Goal: Task Accomplishment & Management: Manage account settings

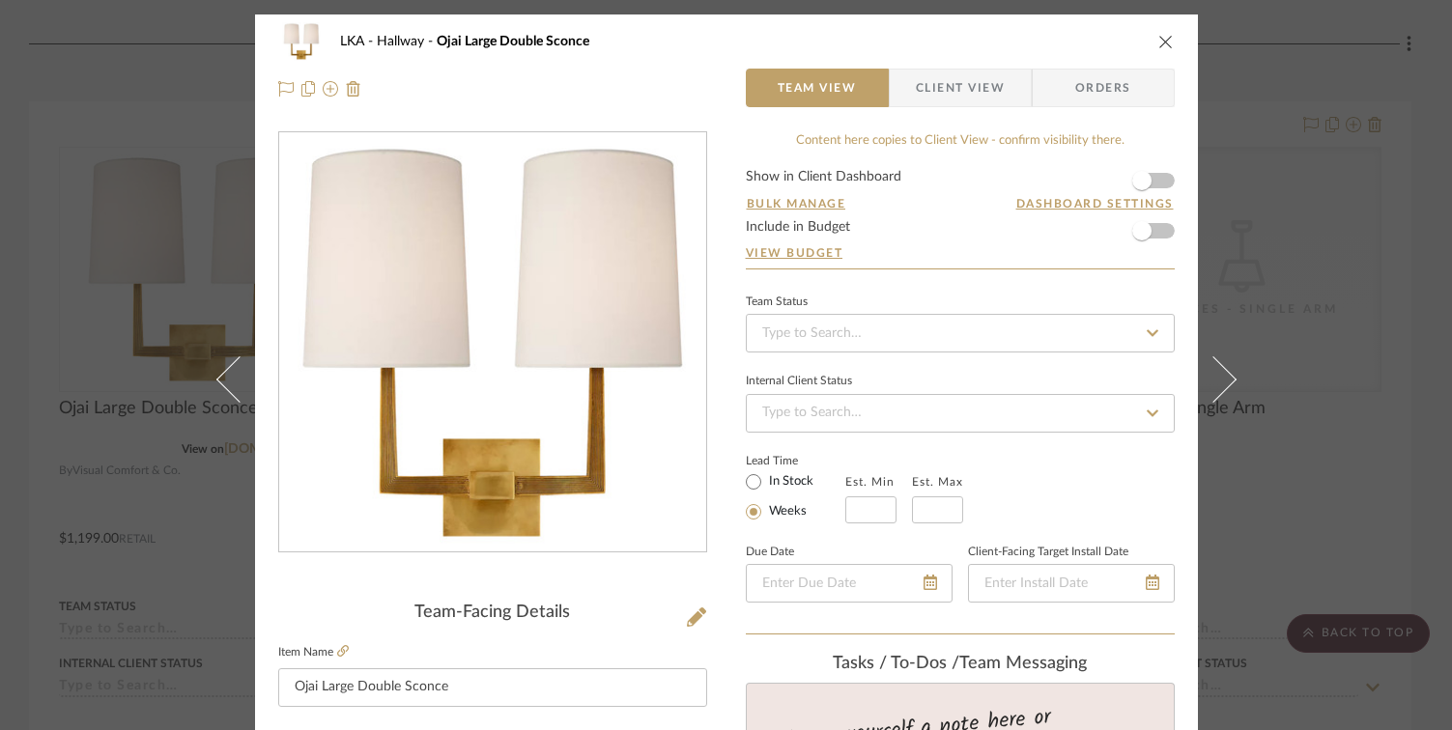
click at [1160, 40] on icon "close" at bounding box center [1165, 41] width 15 height 15
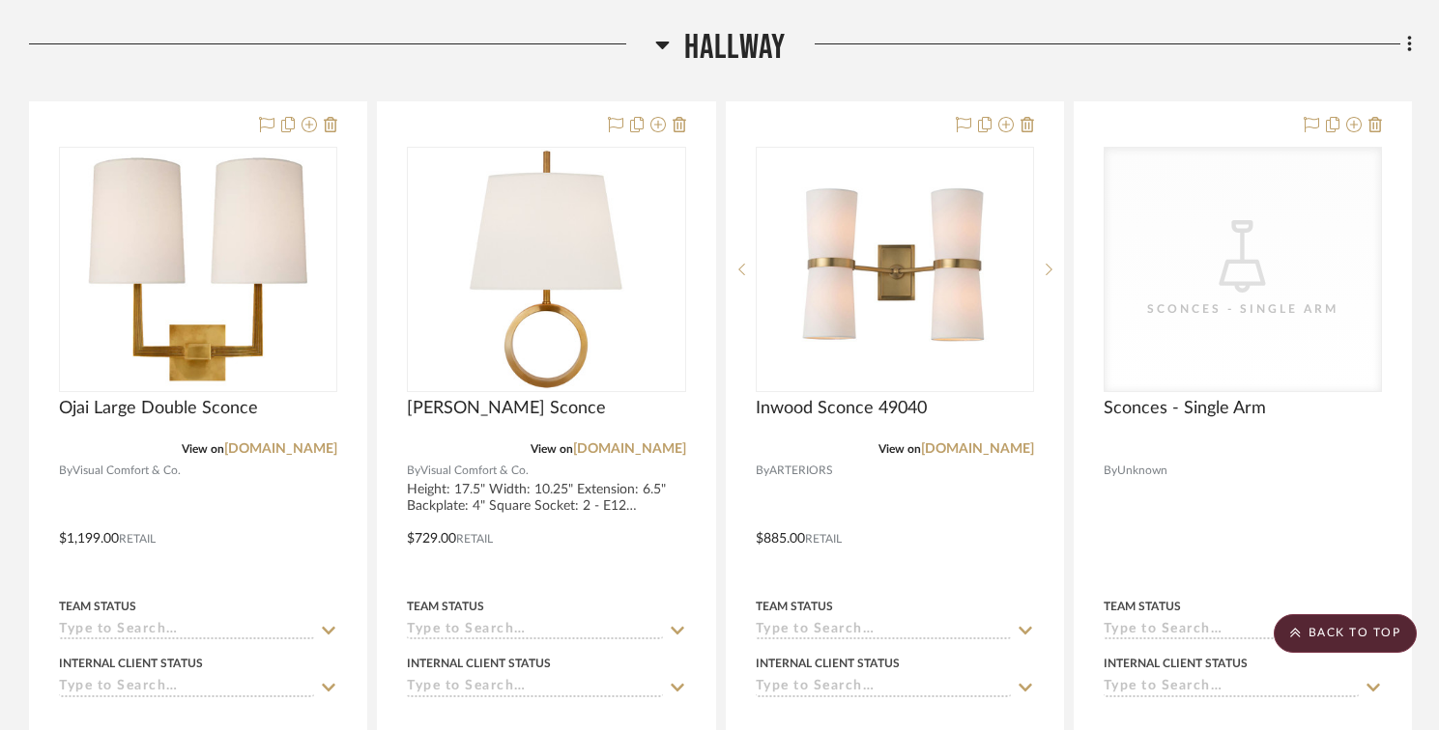
scroll to position [2504, 0]
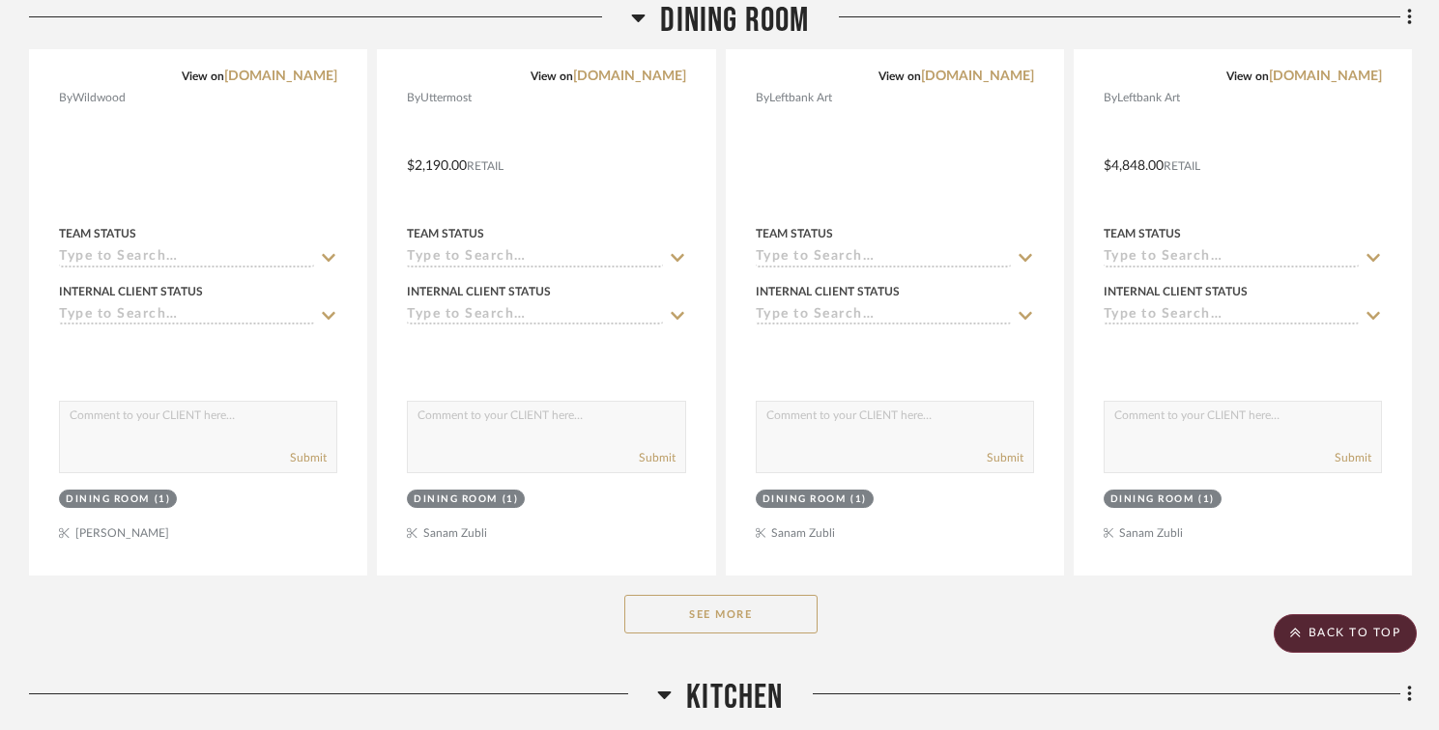
scroll to position [1053, 0]
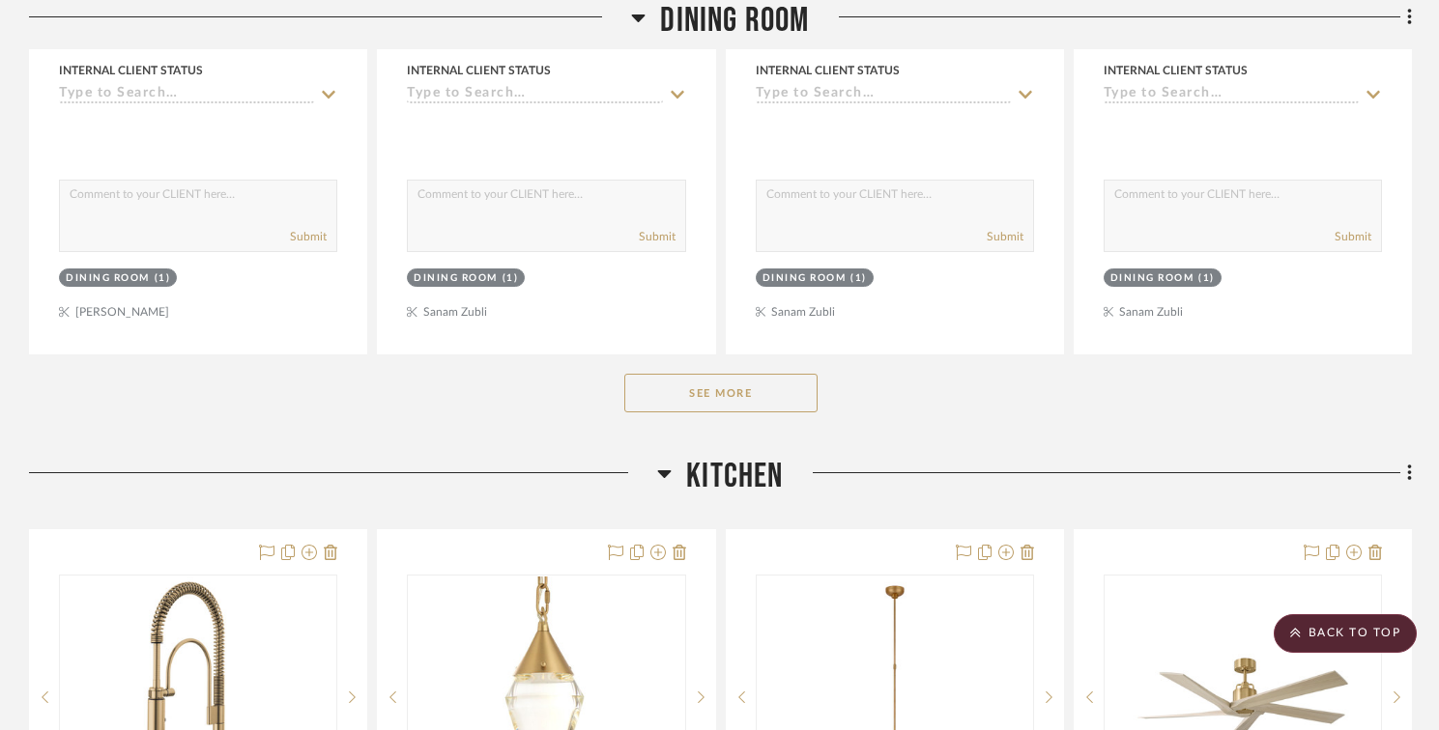
click at [681, 405] on button "See More" at bounding box center [720, 393] width 193 height 39
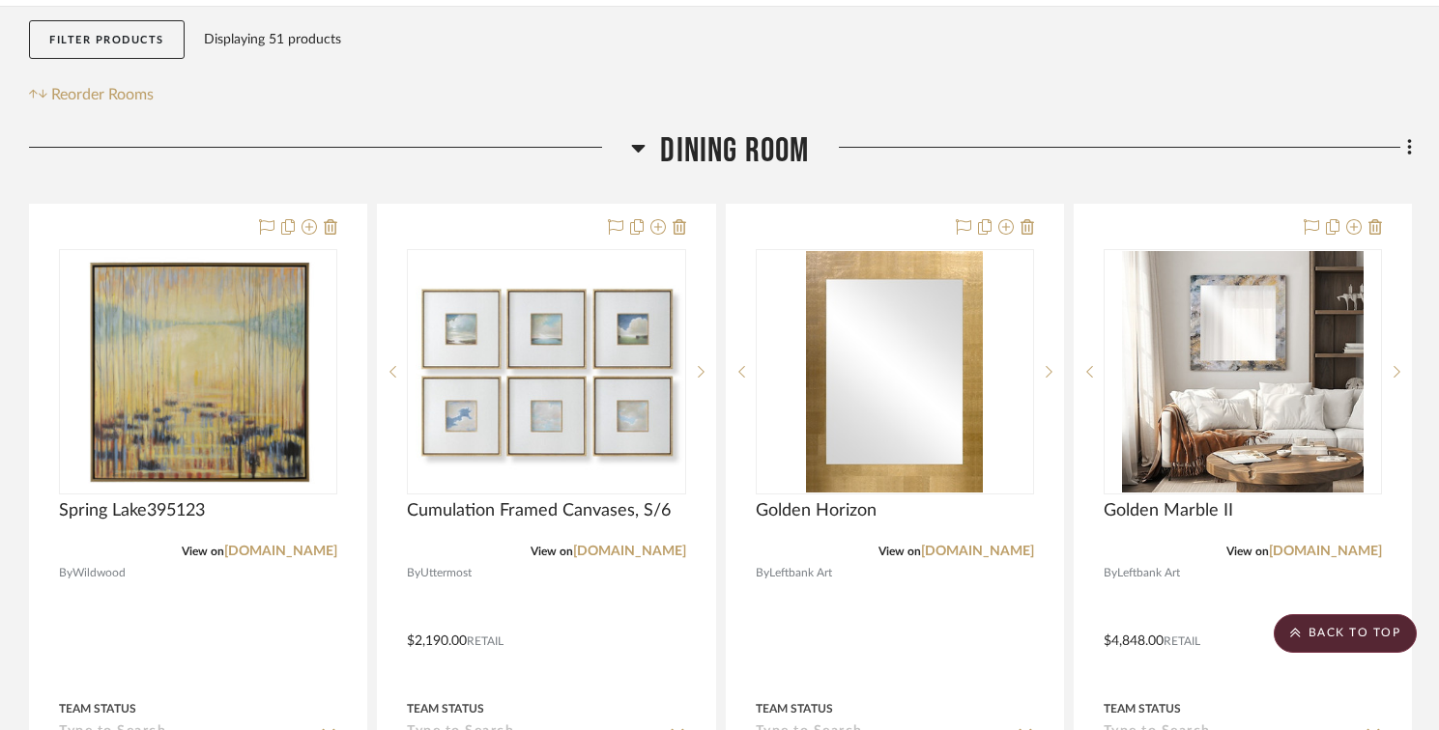
scroll to position [0, 0]
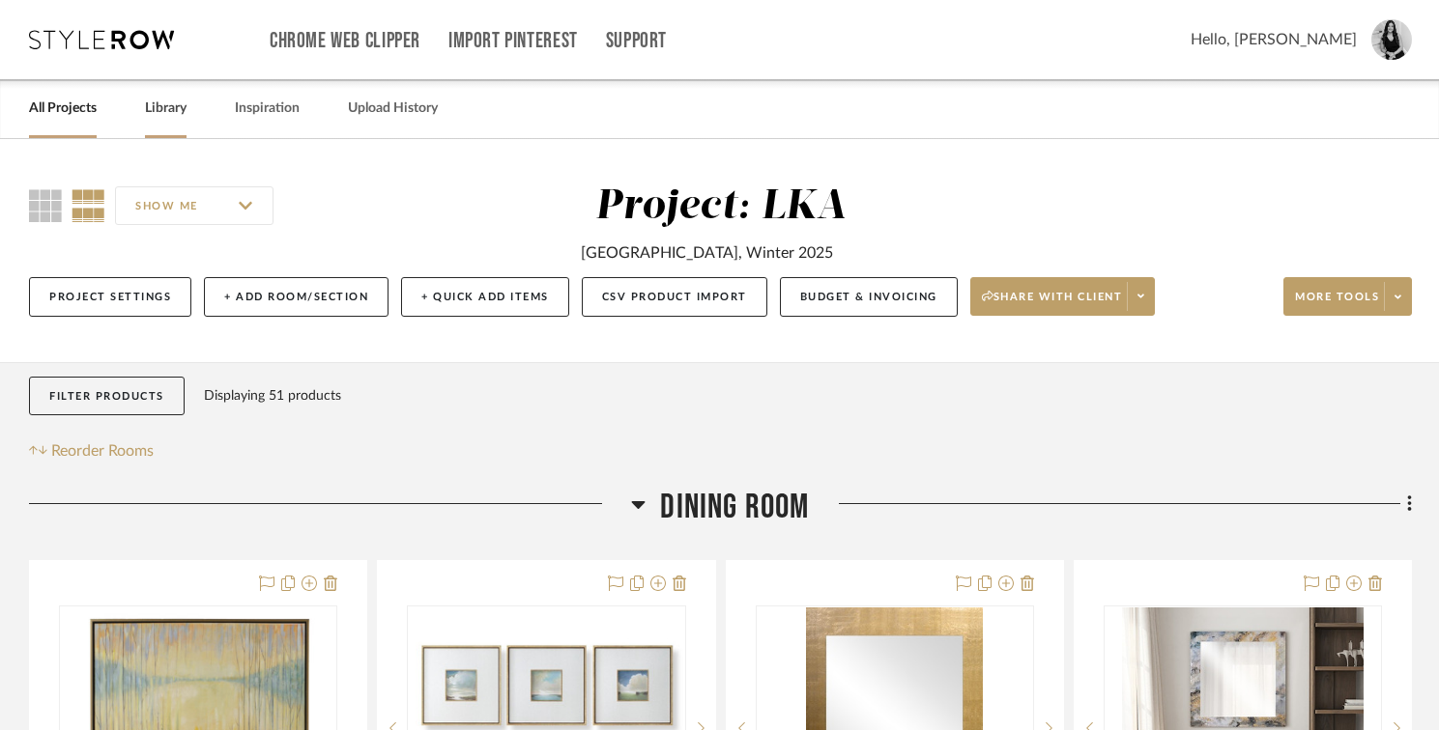
click at [176, 110] on link "Library" at bounding box center [166, 109] width 42 height 26
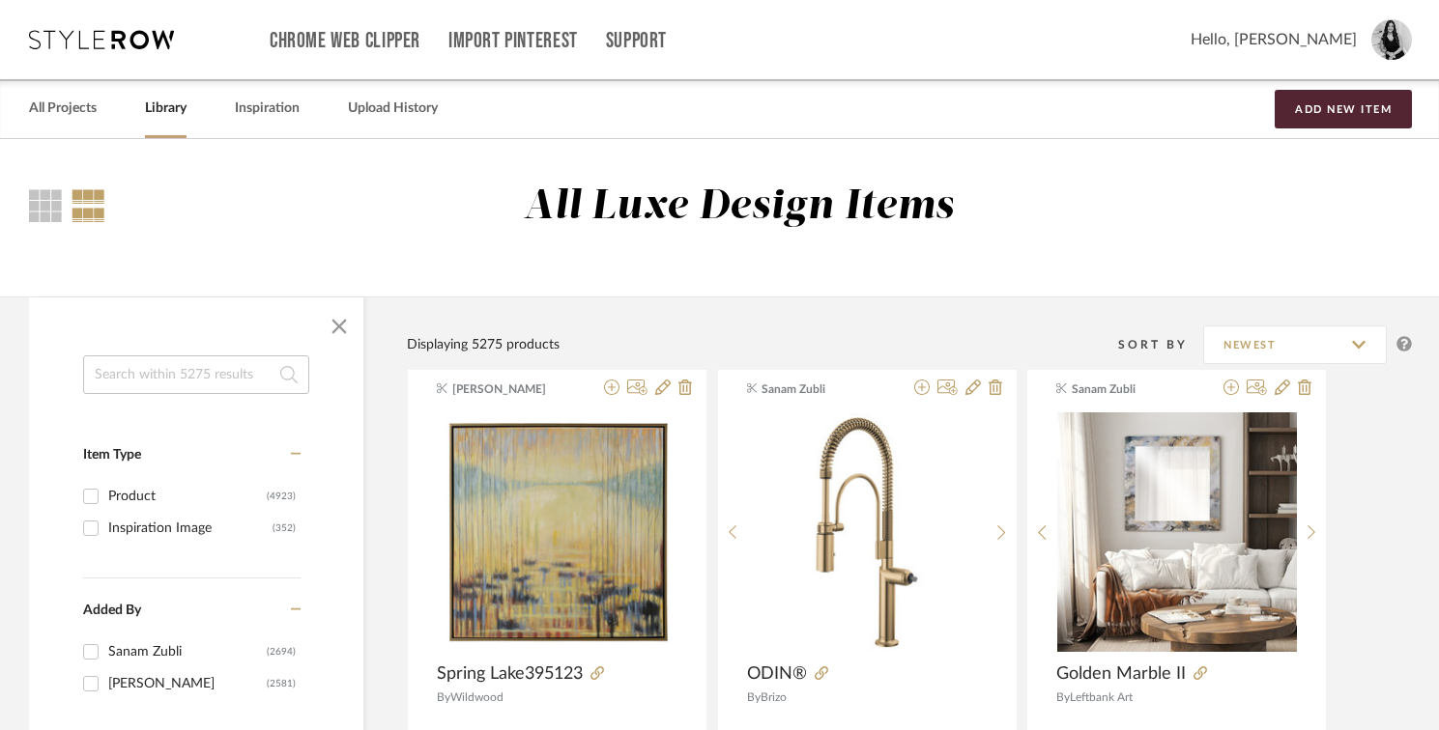
click at [342, 328] on span "button" at bounding box center [339, 326] width 46 height 46
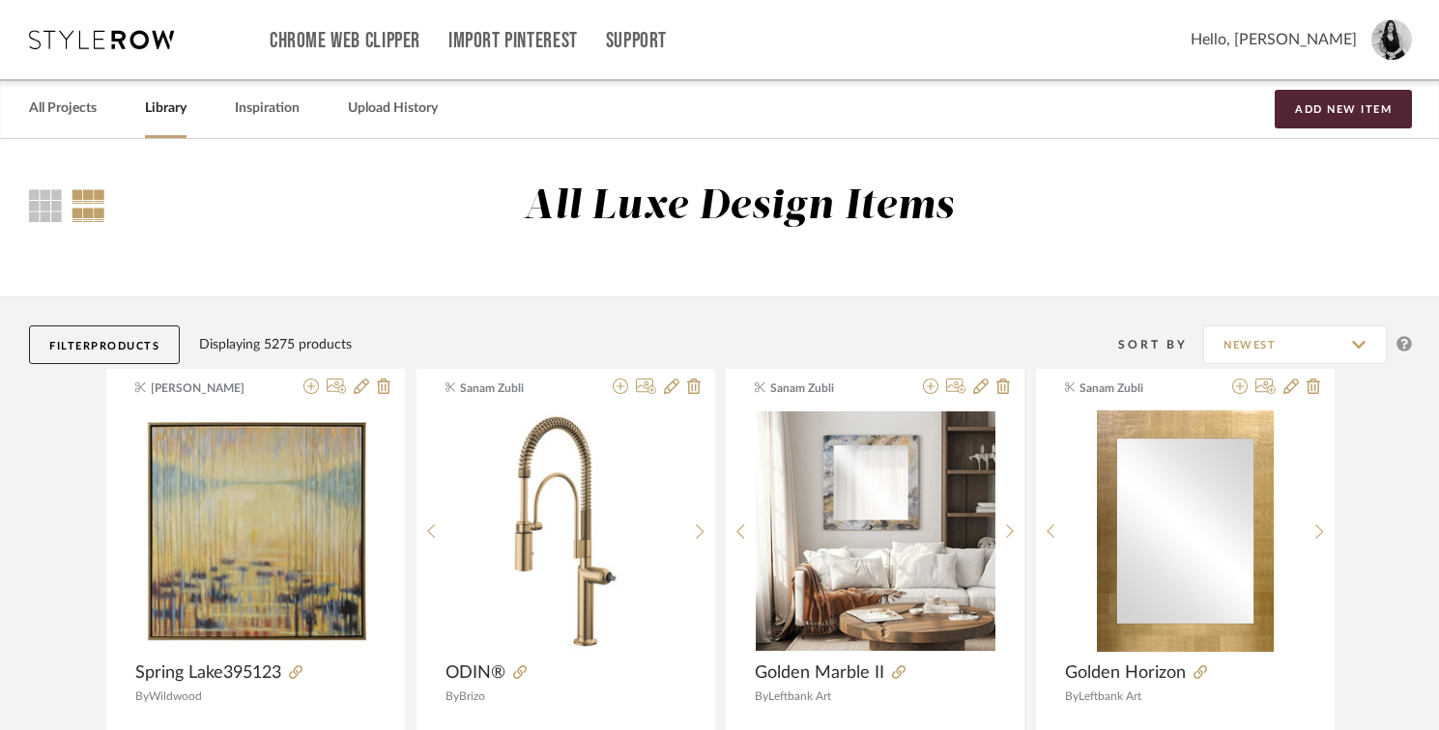
click at [131, 349] on span "Products" at bounding box center [125, 346] width 69 height 11
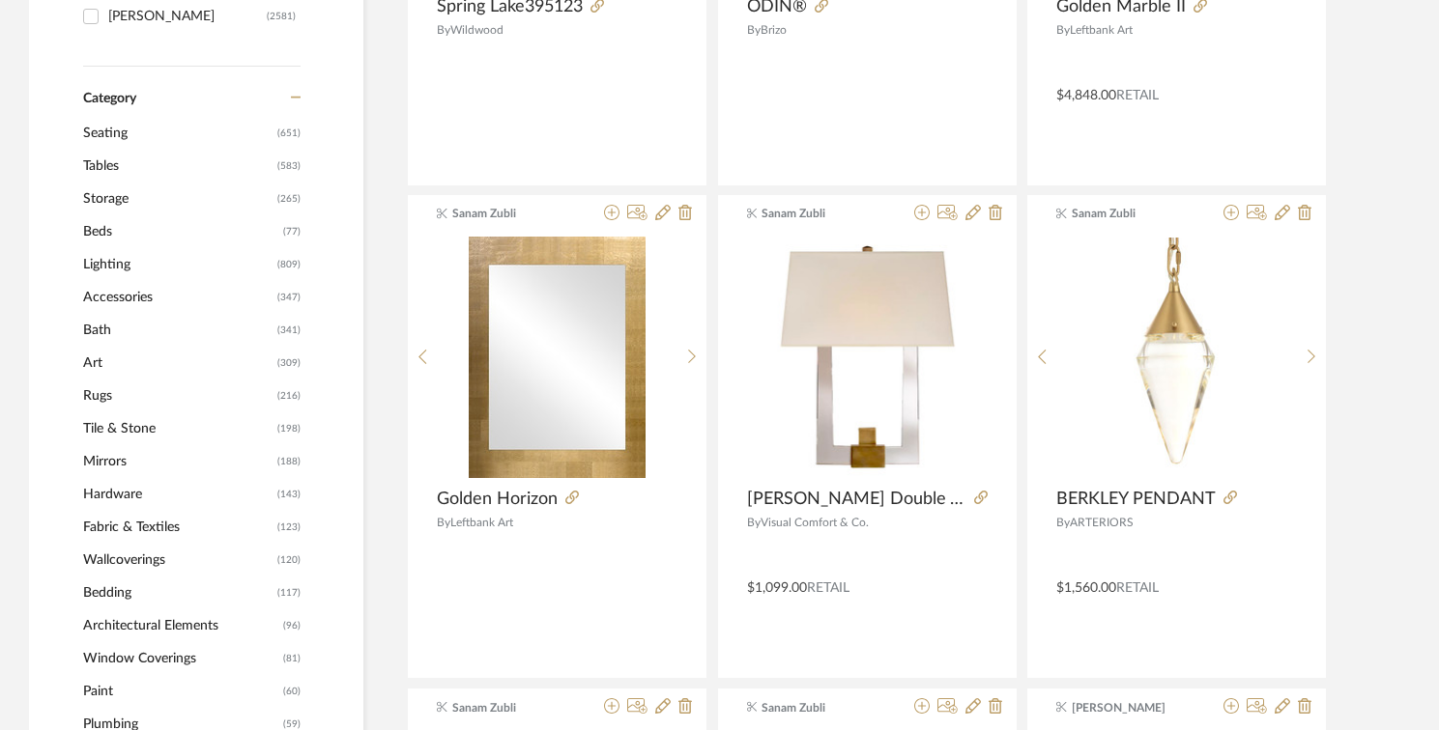
click at [113, 453] on span "Mirrors" at bounding box center [177, 461] width 189 height 33
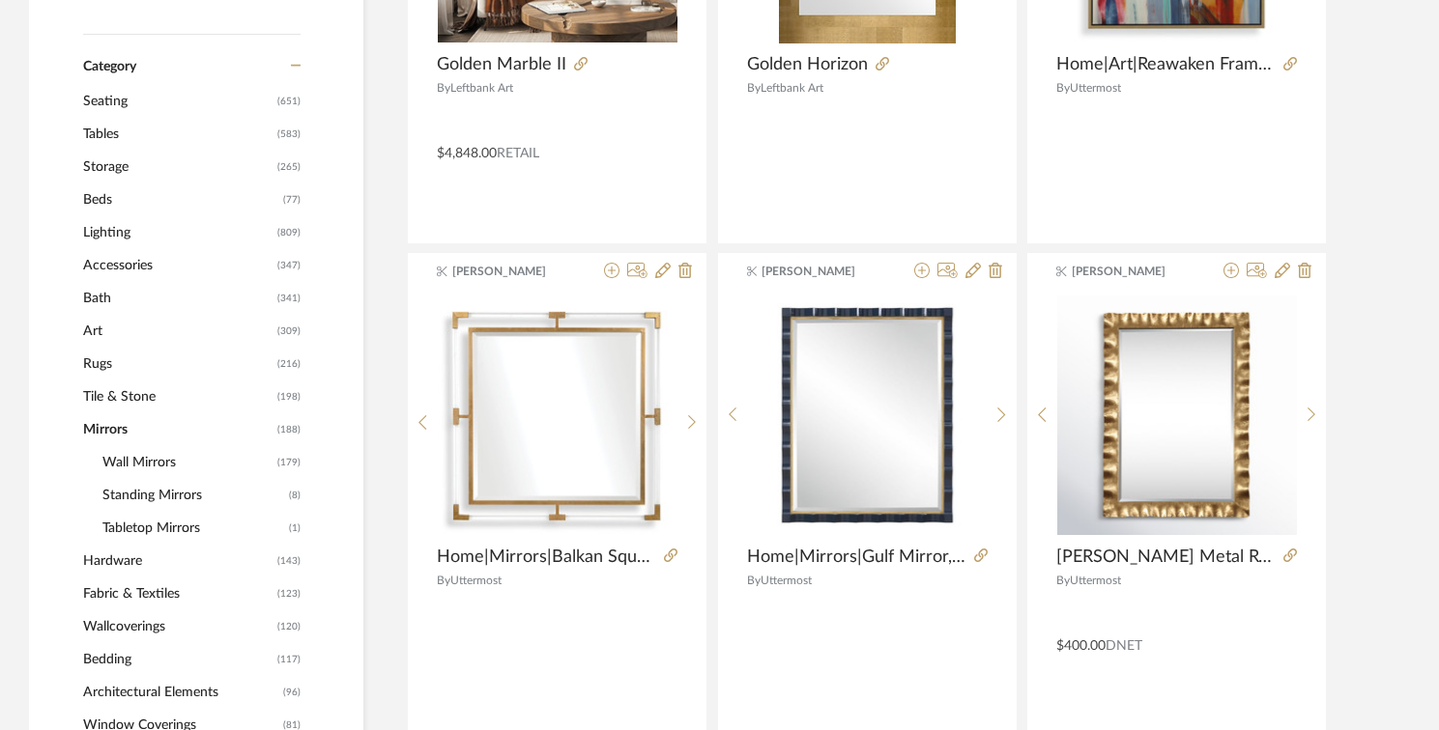
scroll to position [665, 0]
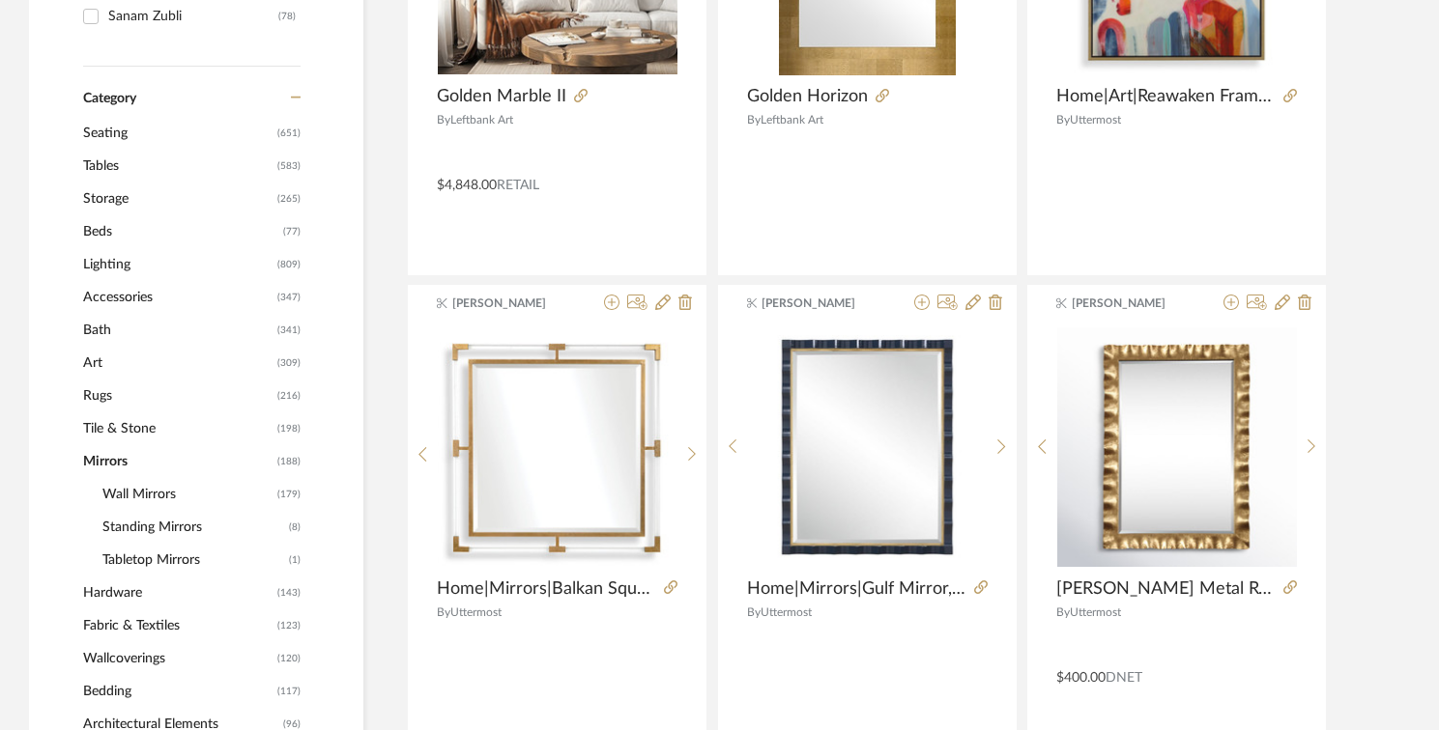
click at [147, 493] on span "Wall Mirrors" at bounding box center [187, 494] width 170 height 33
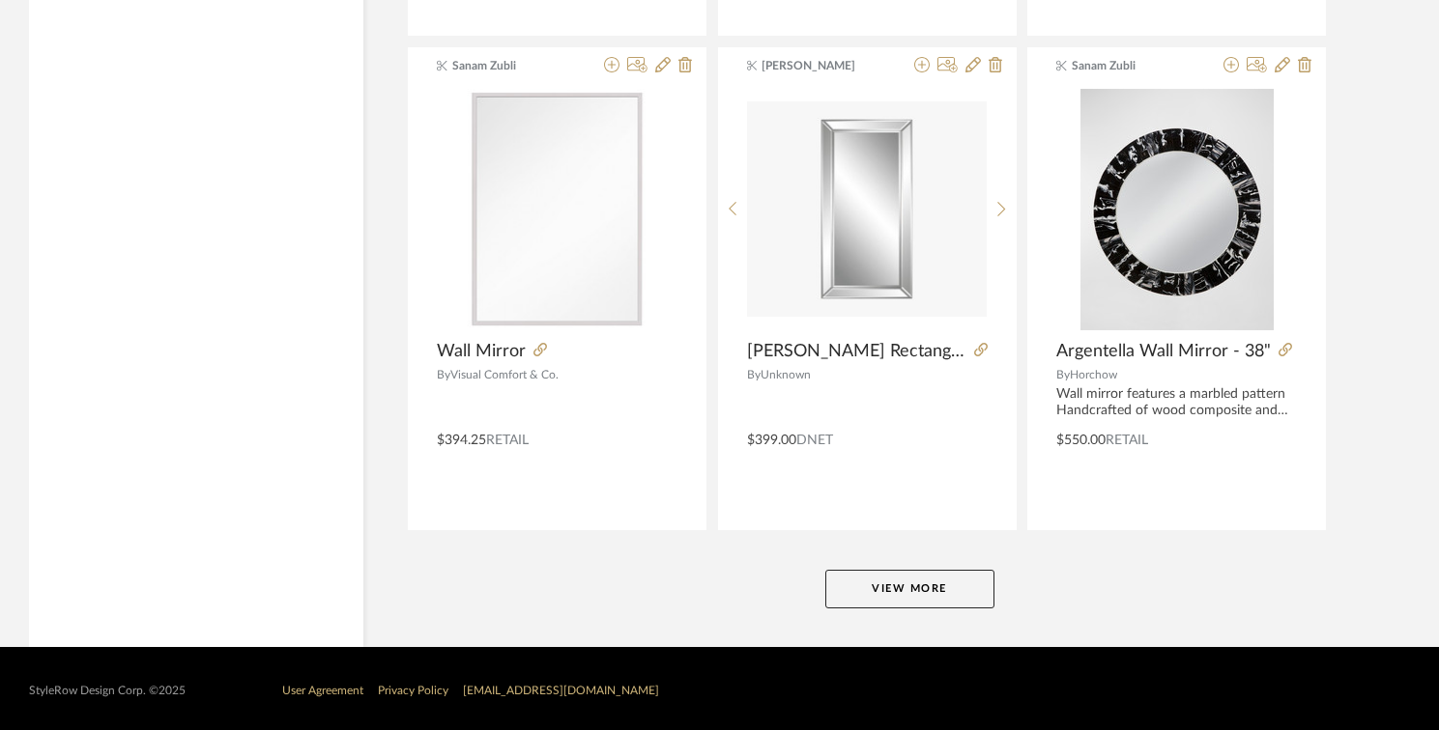
scroll to position [5850, 0]
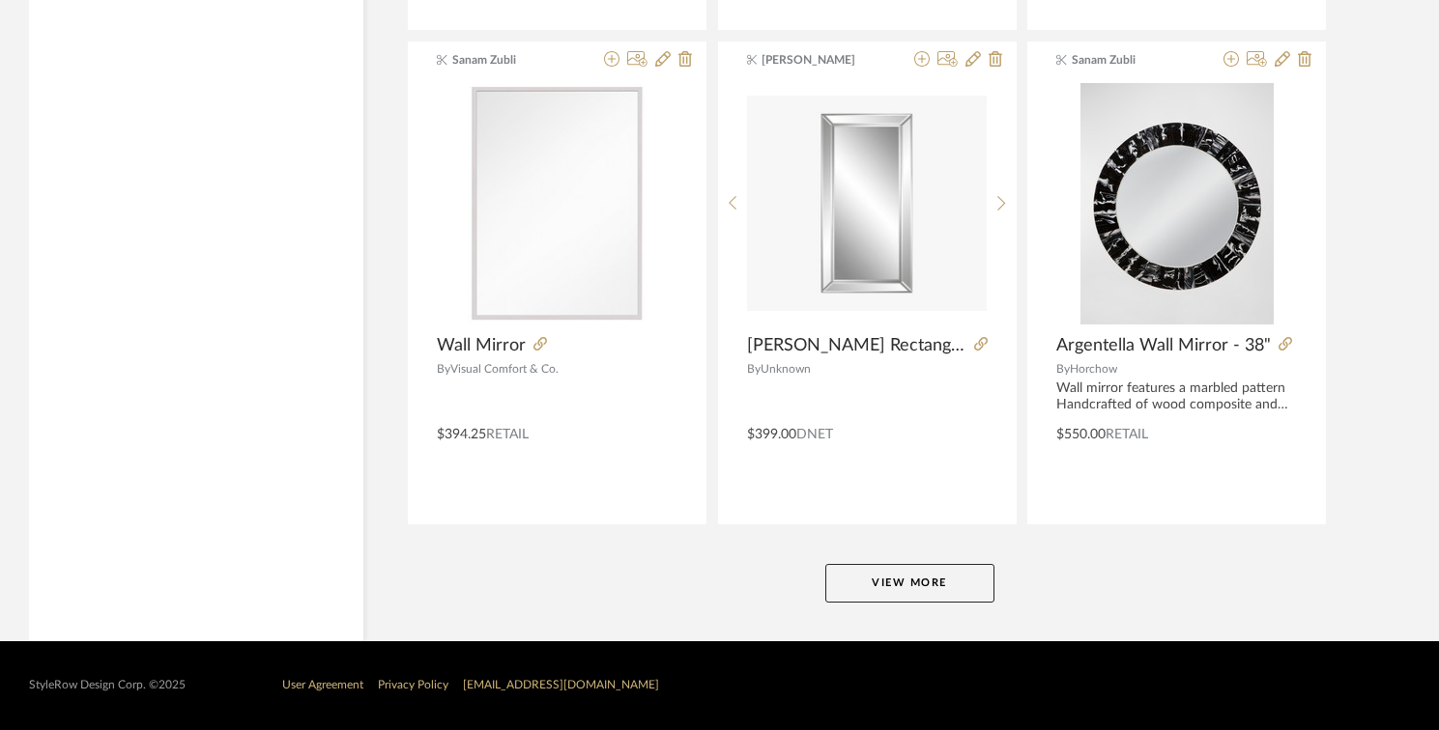
click at [952, 584] on button "View More" at bounding box center [909, 583] width 169 height 39
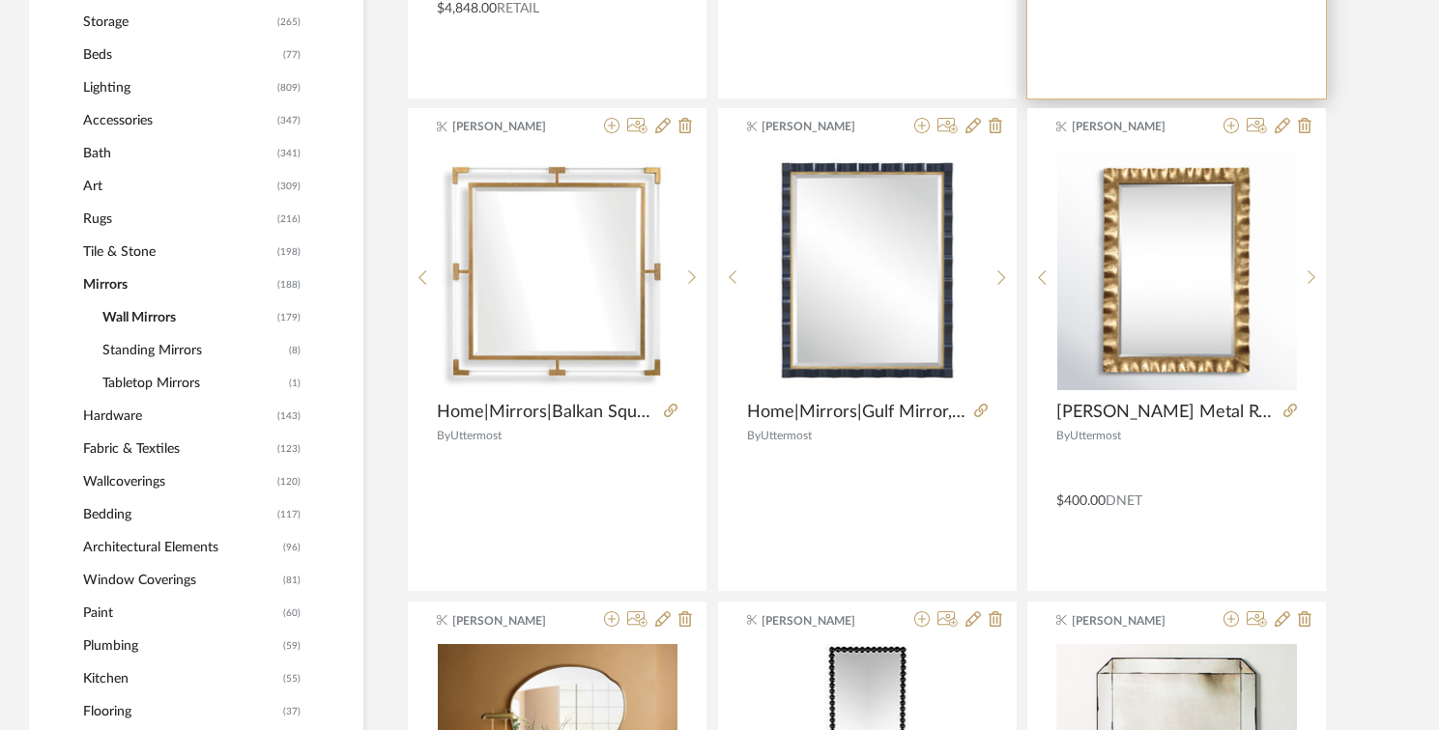
scroll to position [840, 0]
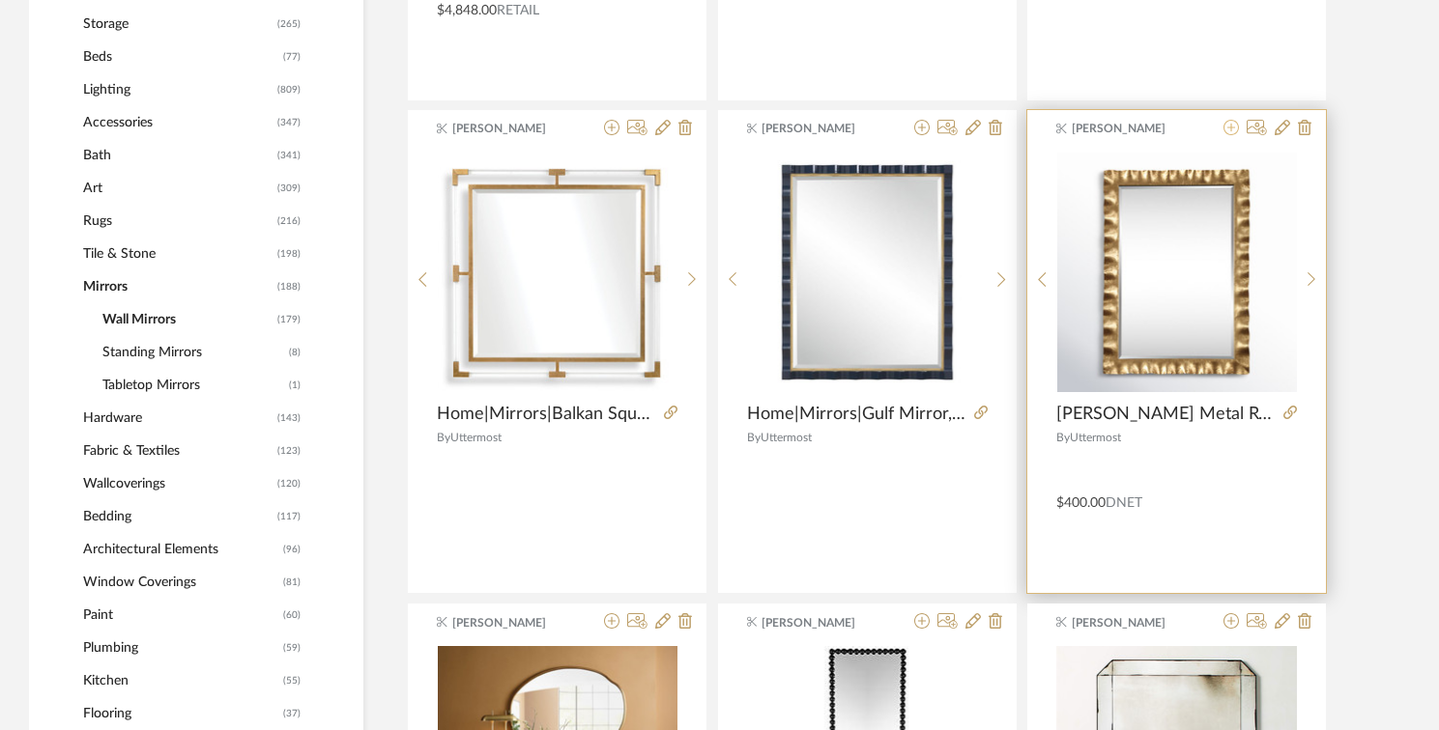
click at [1230, 123] on icon at bounding box center [1230, 127] width 15 height 15
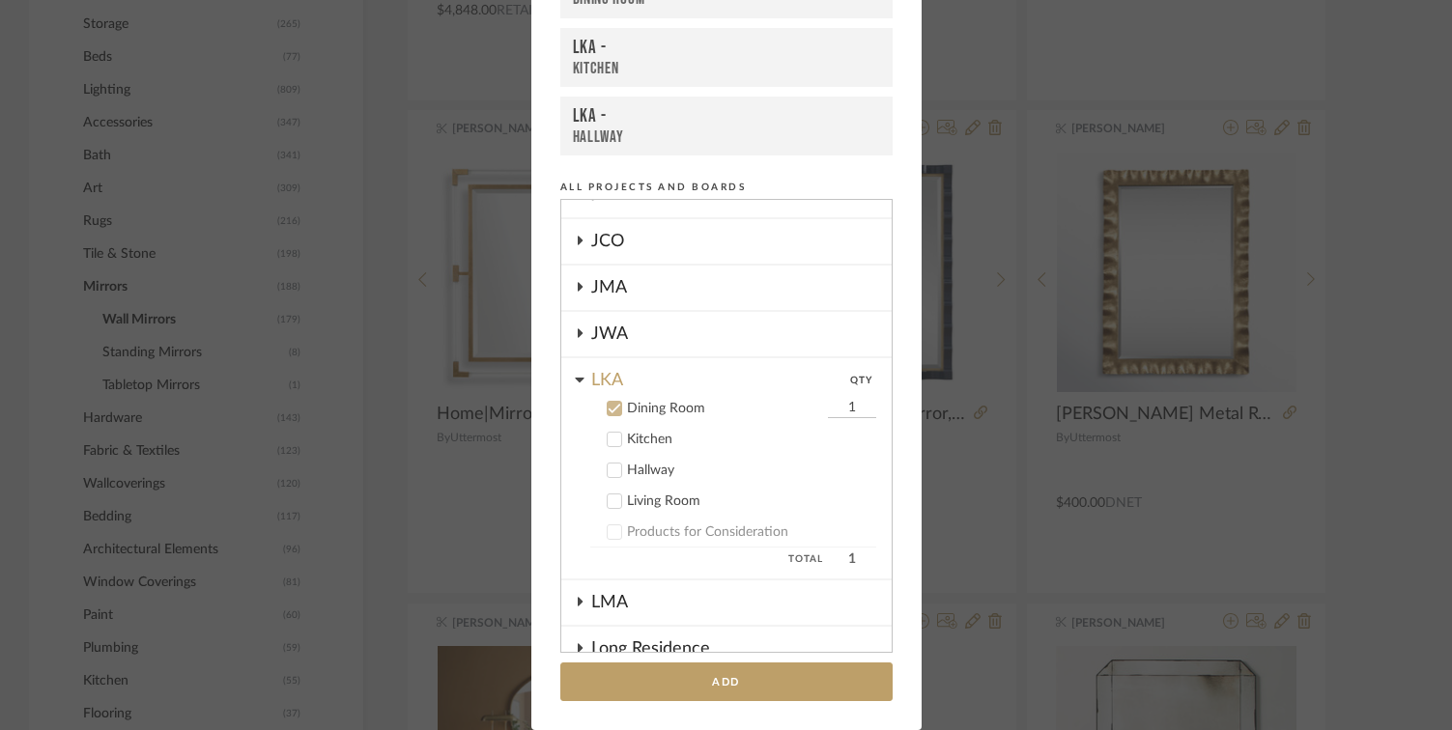
scroll to position [113, 0]
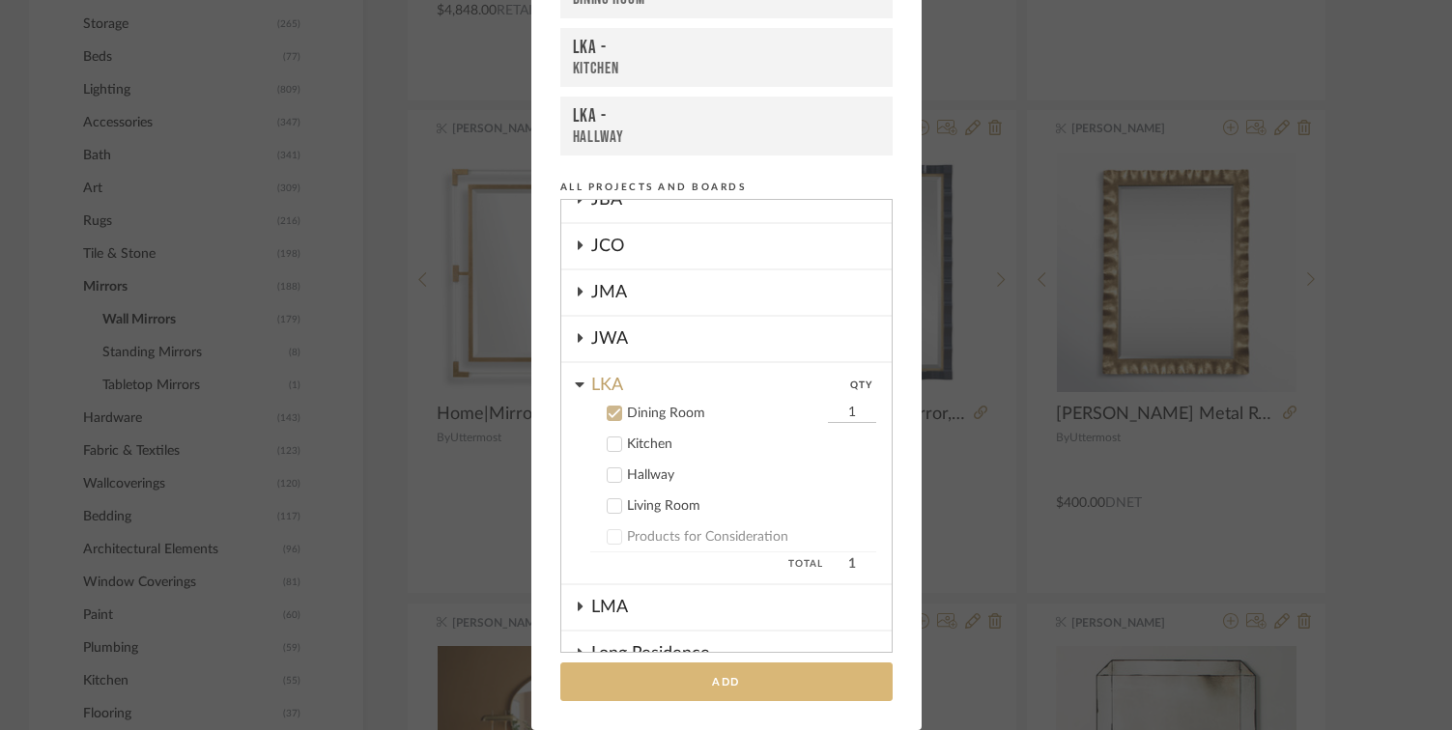
click at [672, 683] on button "Add" at bounding box center [726, 683] width 332 height 40
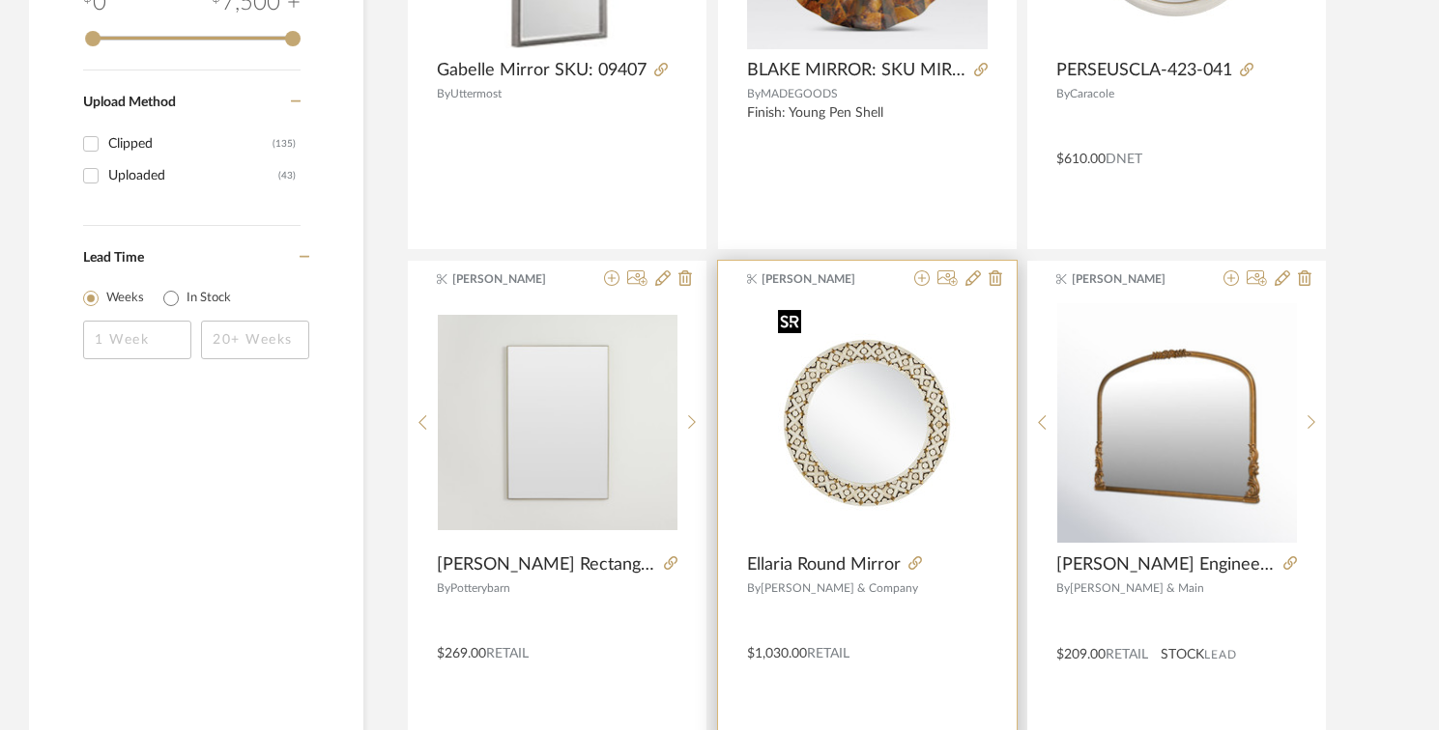
scroll to position [2669, 0]
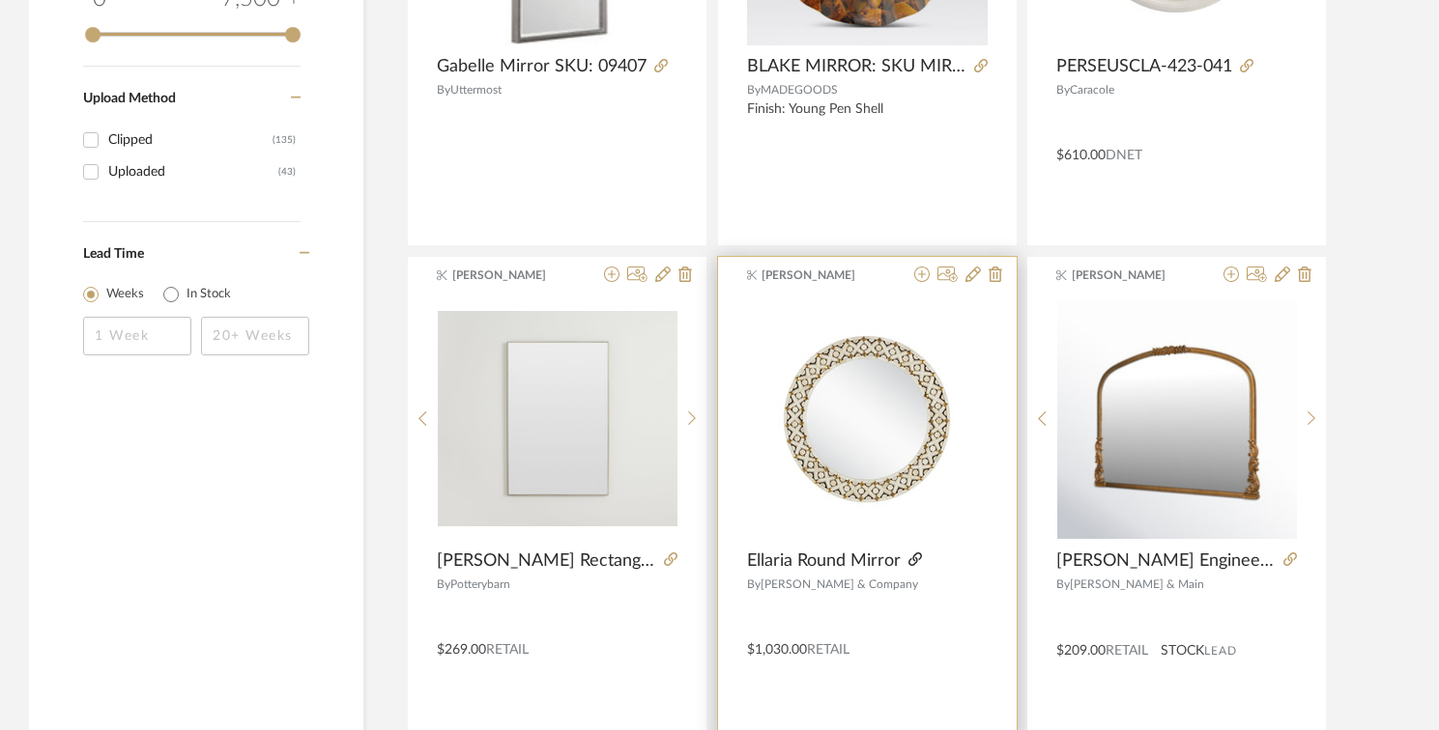
click at [918, 560] on icon at bounding box center [915, 560] width 14 height 14
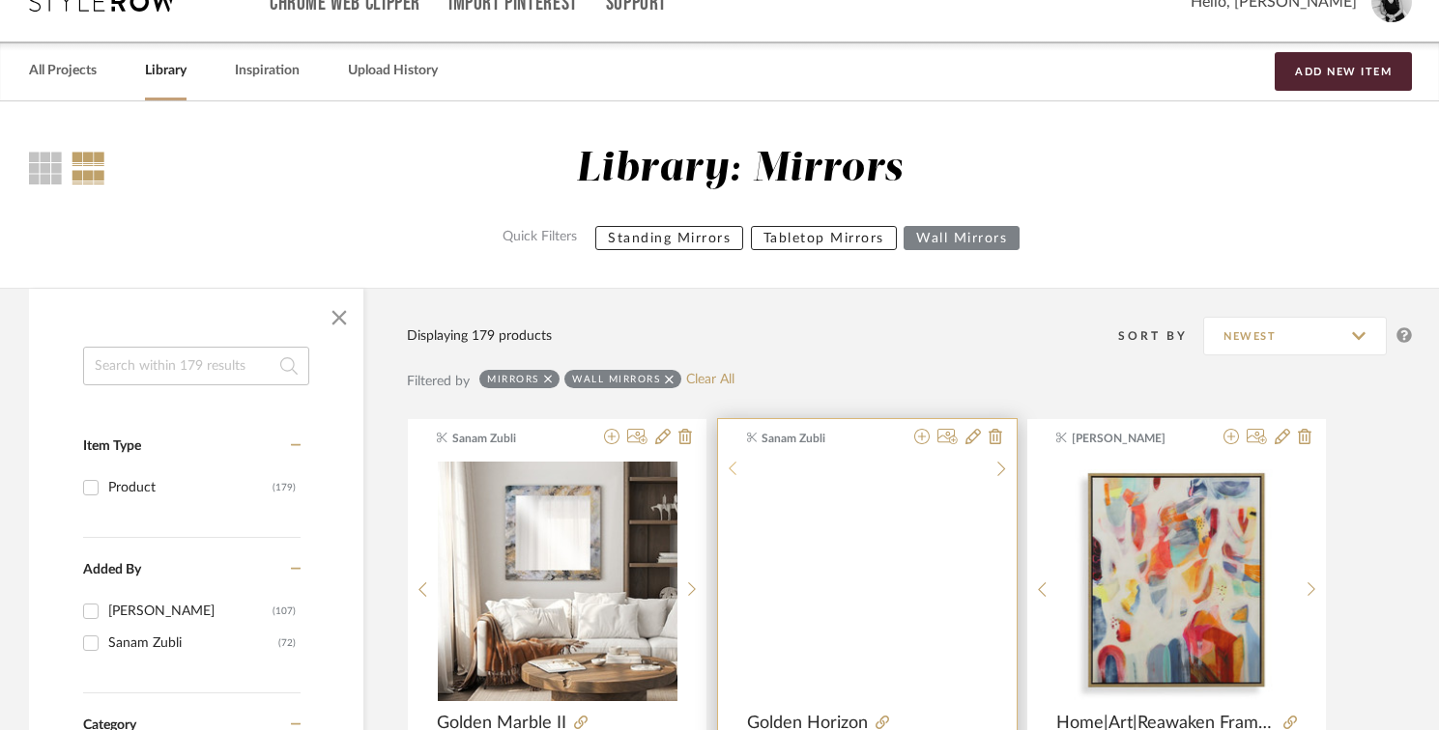
scroll to position [0, 0]
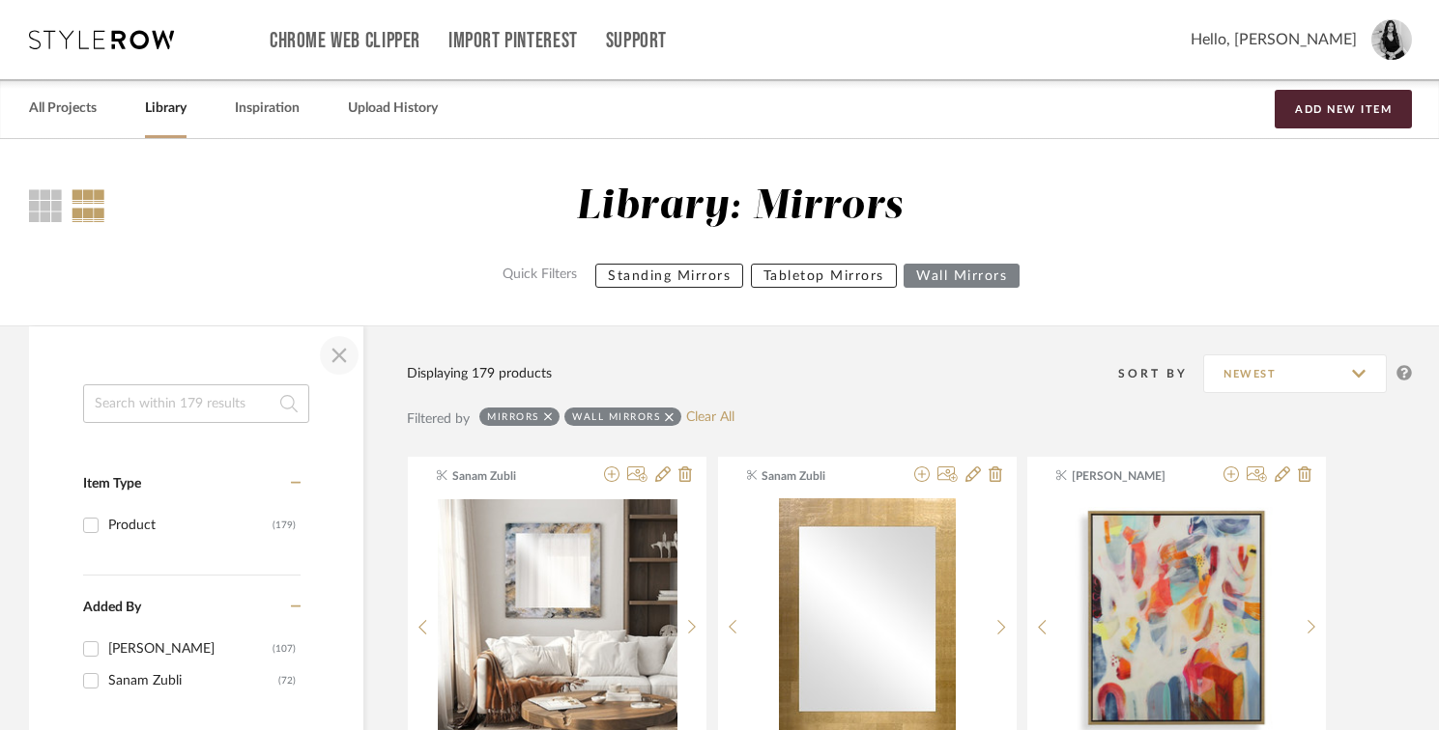
click at [340, 358] on span "button" at bounding box center [339, 355] width 46 height 46
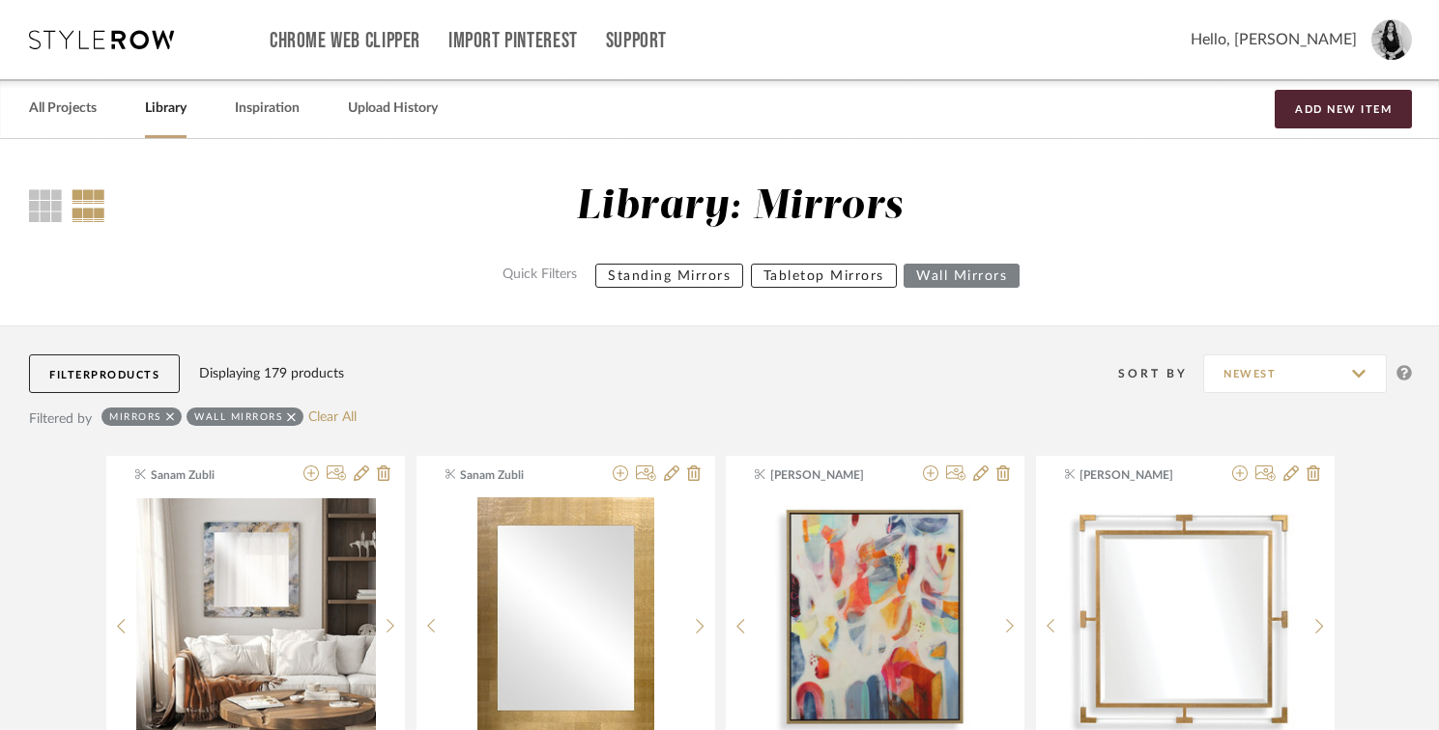
click at [448, 356] on div "Sort By Newest" at bounding box center [883, 374] width 1058 height 48
click at [73, 123] on div "All Projects" at bounding box center [63, 108] width 68 height 59
click at [61, 107] on link "All Projects" at bounding box center [63, 109] width 68 height 26
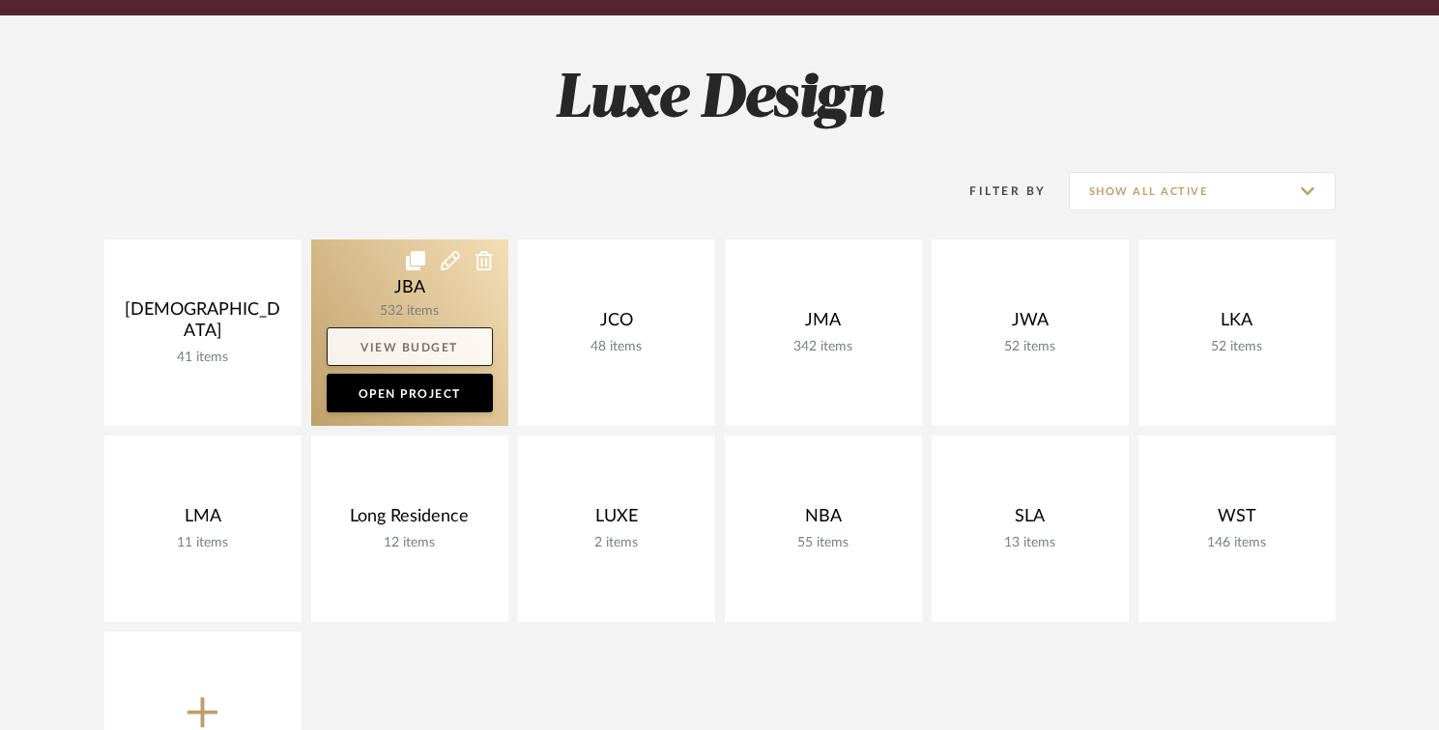
scroll to position [243, 0]
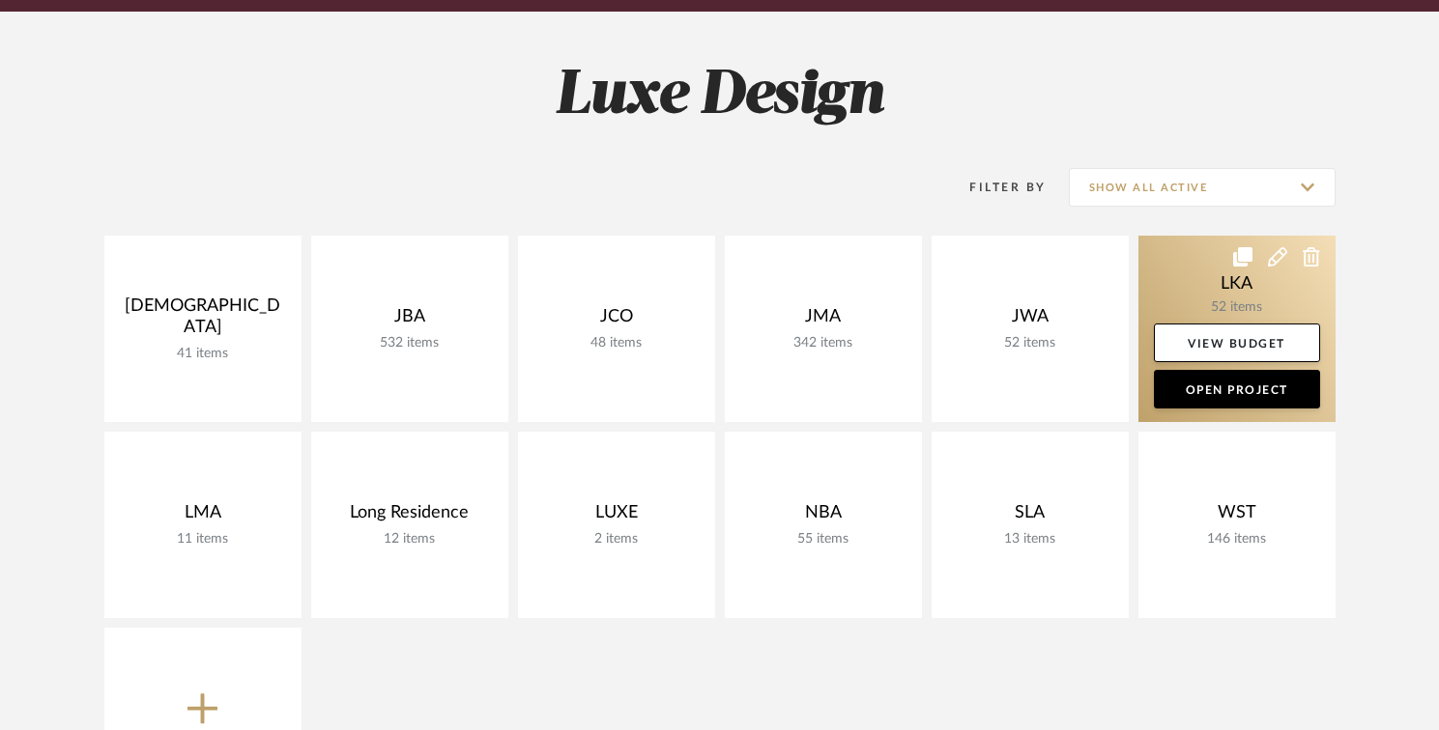
click at [1176, 297] on link at bounding box center [1236, 329] width 197 height 186
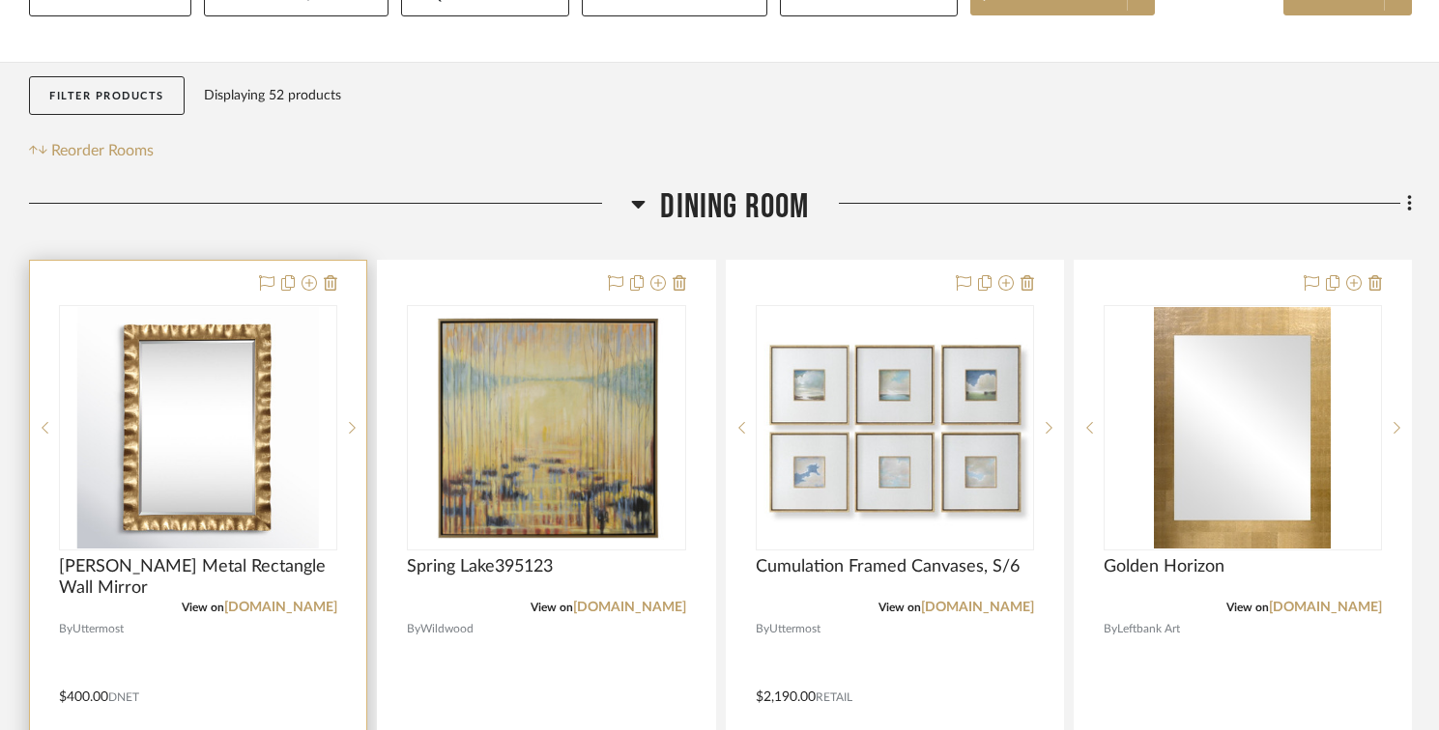
scroll to position [305, 0]
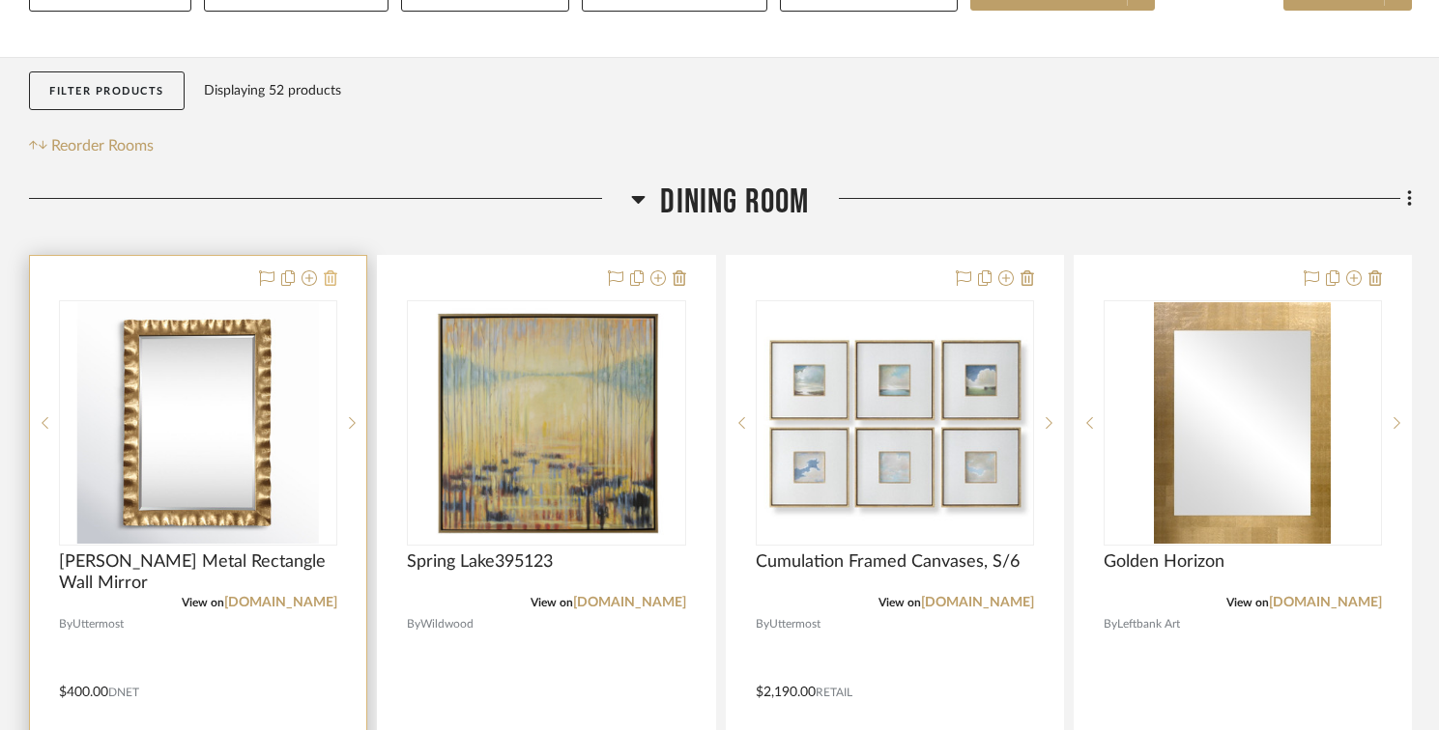
click at [329, 281] on icon at bounding box center [331, 278] width 14 height 15
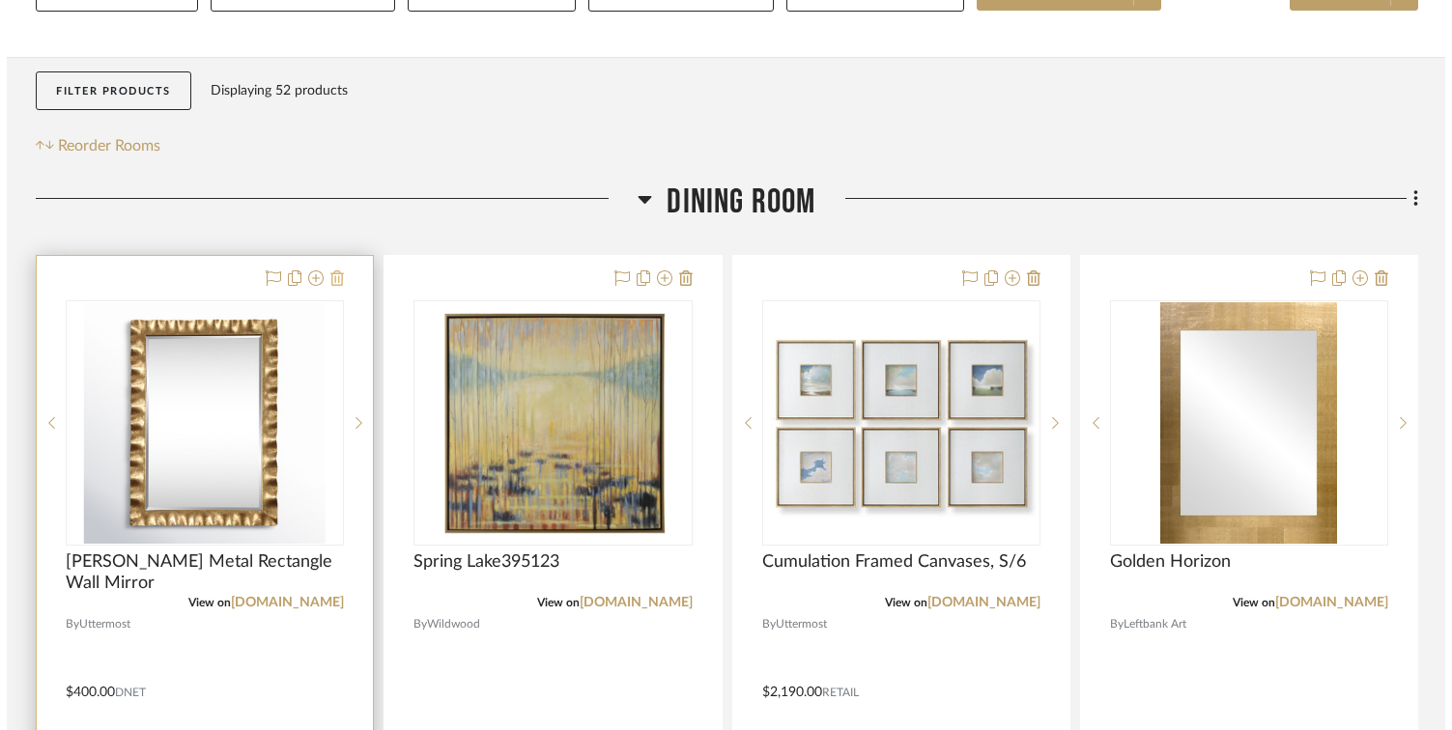
scroll to position [0, 0]
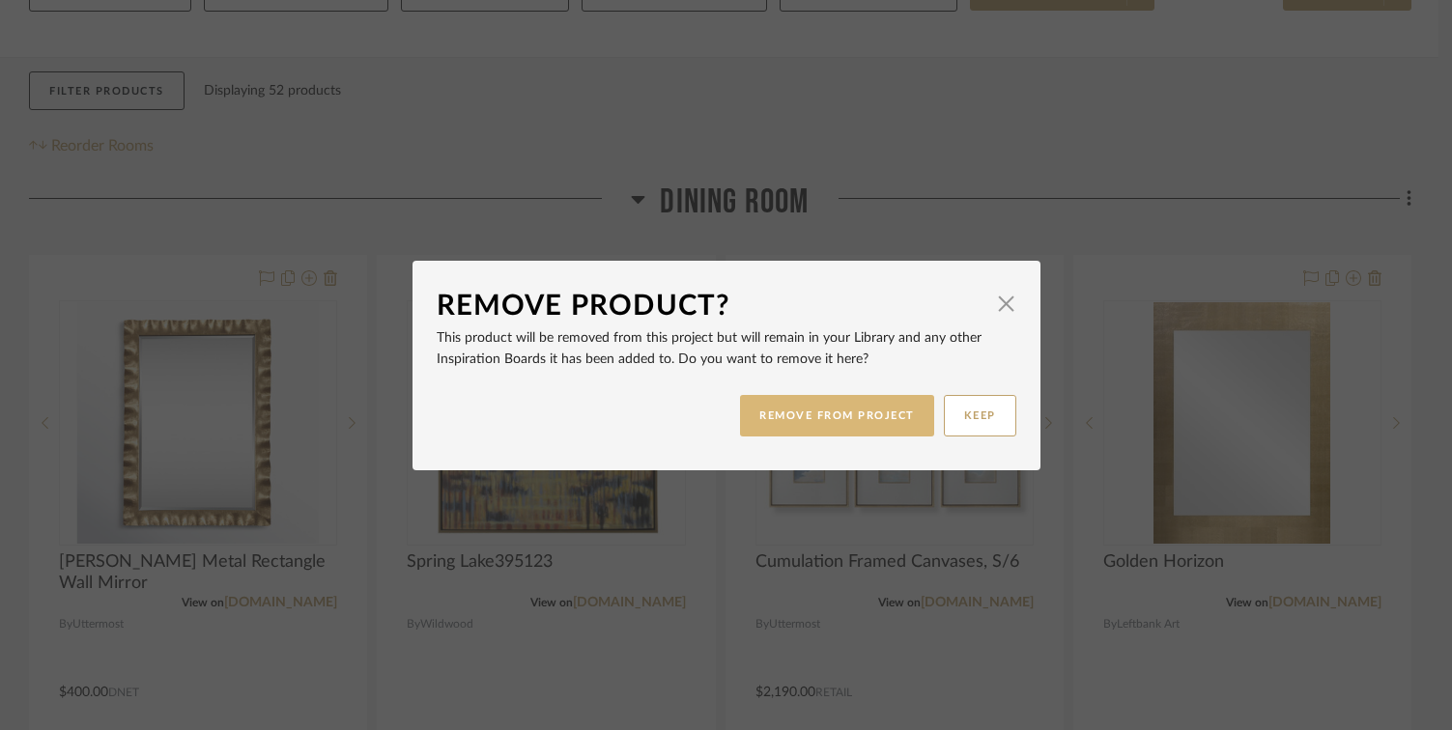
click at [788, 415] on button "REMOVE FROM PROJECT" at bounding box center [837, 416] width 194 height 42
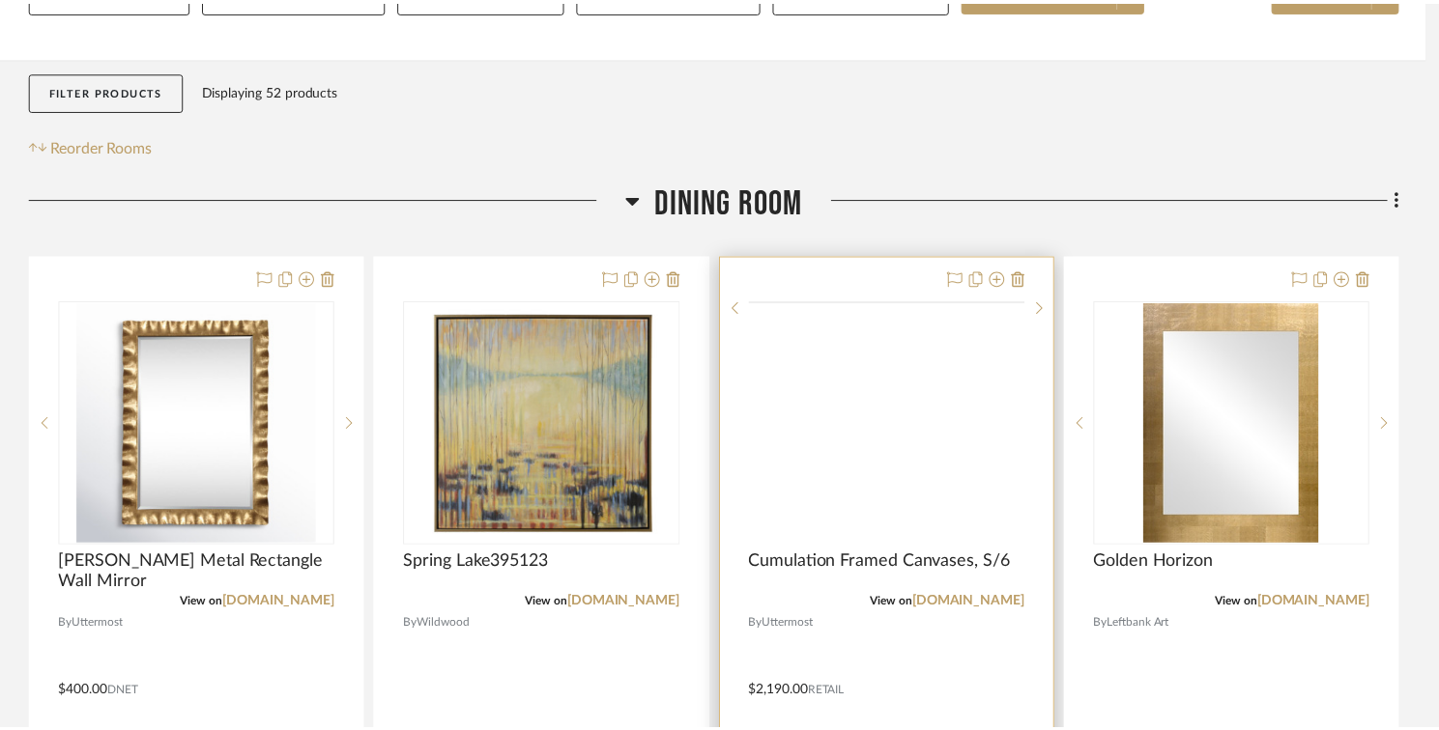
scroll to position [305, 0]
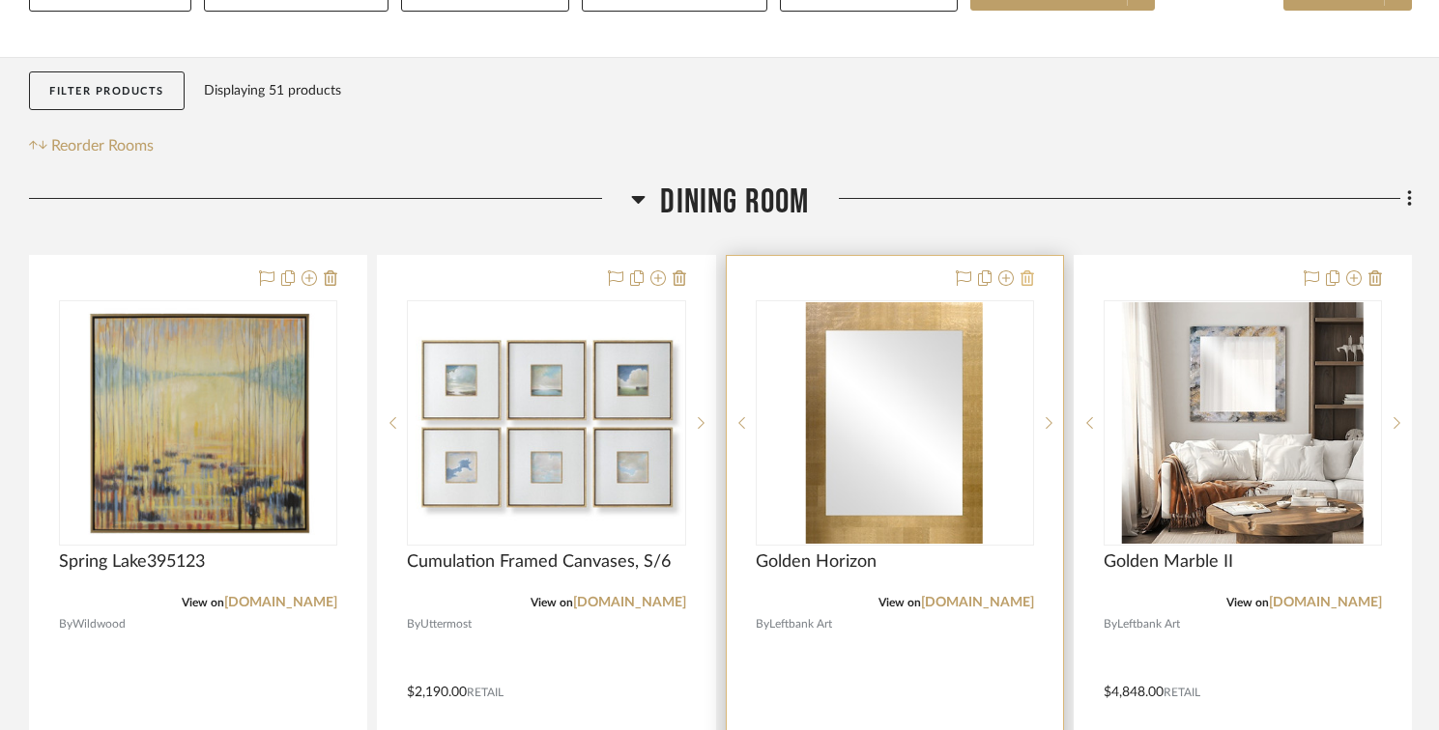
click at [1027, 277] on icon at bounding box center [1027, 278] width 14 height 15
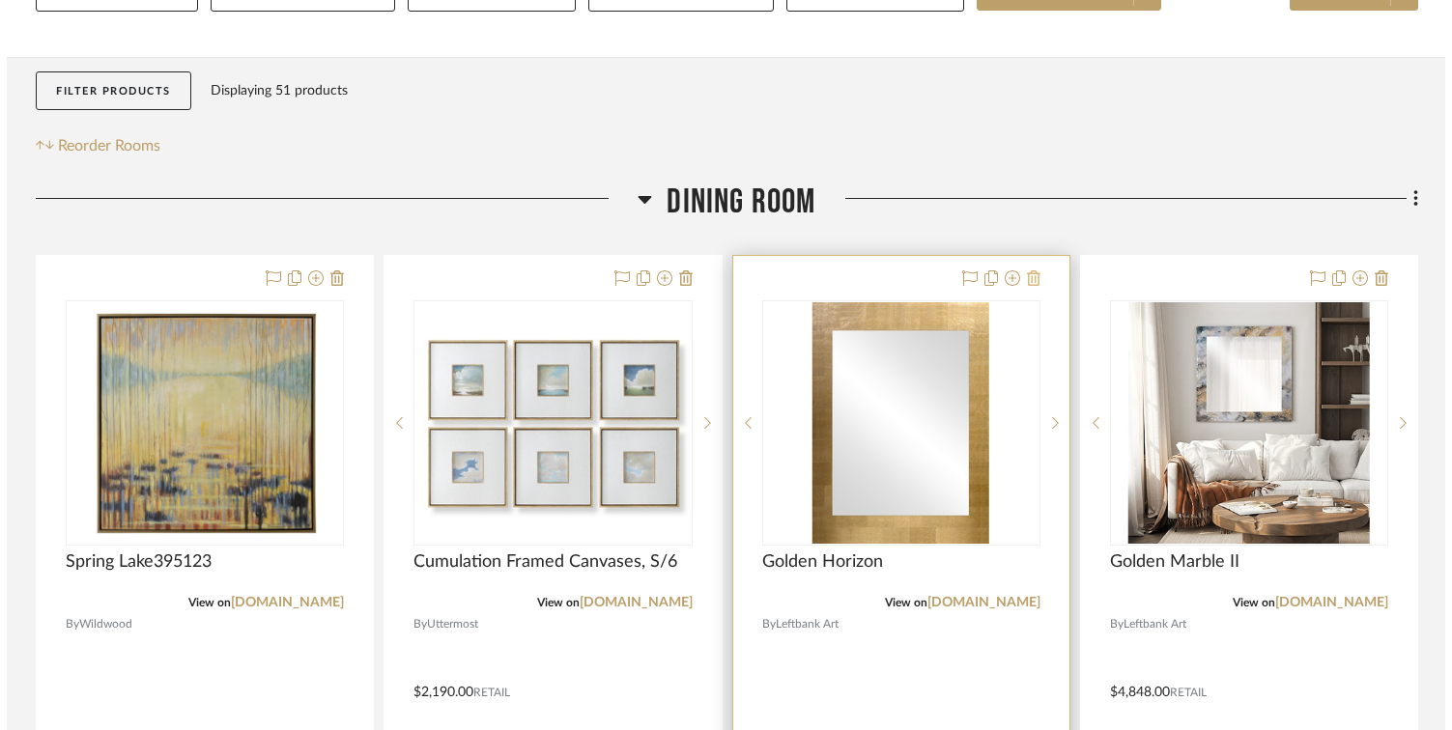
scroll to position [0, 0]
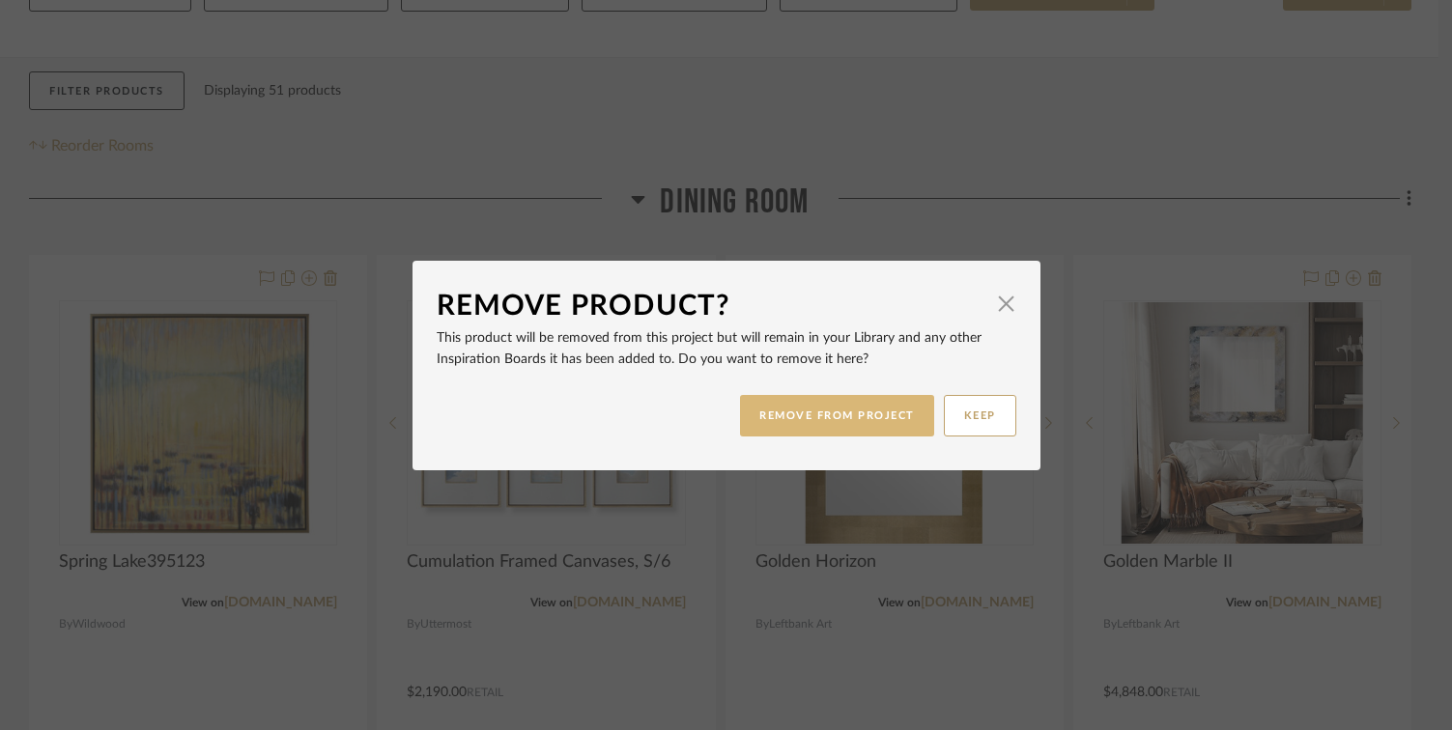
click at [880, 409] on button "REMOVE FROM PROJECT" at bounding box center [837, 416] width 194 height 42
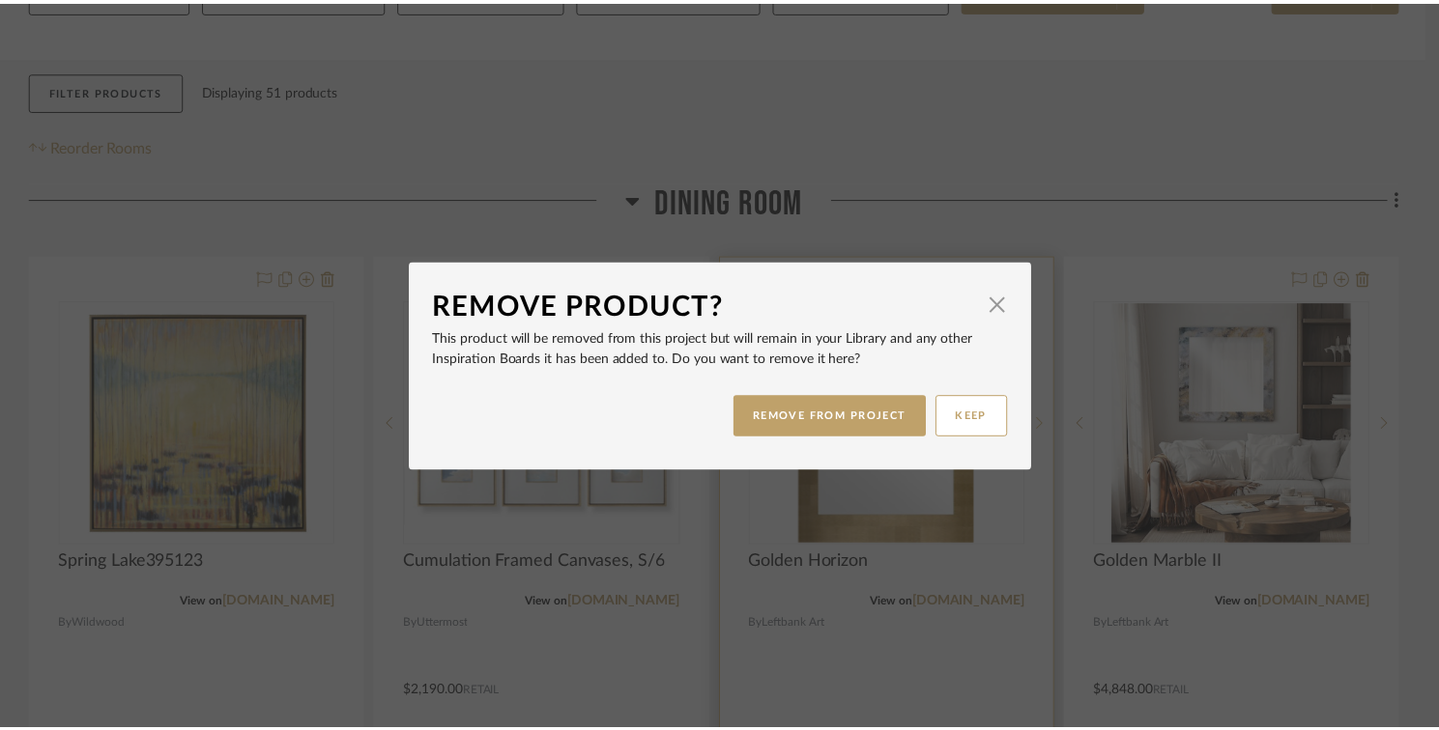
scroll to position [305, 0]
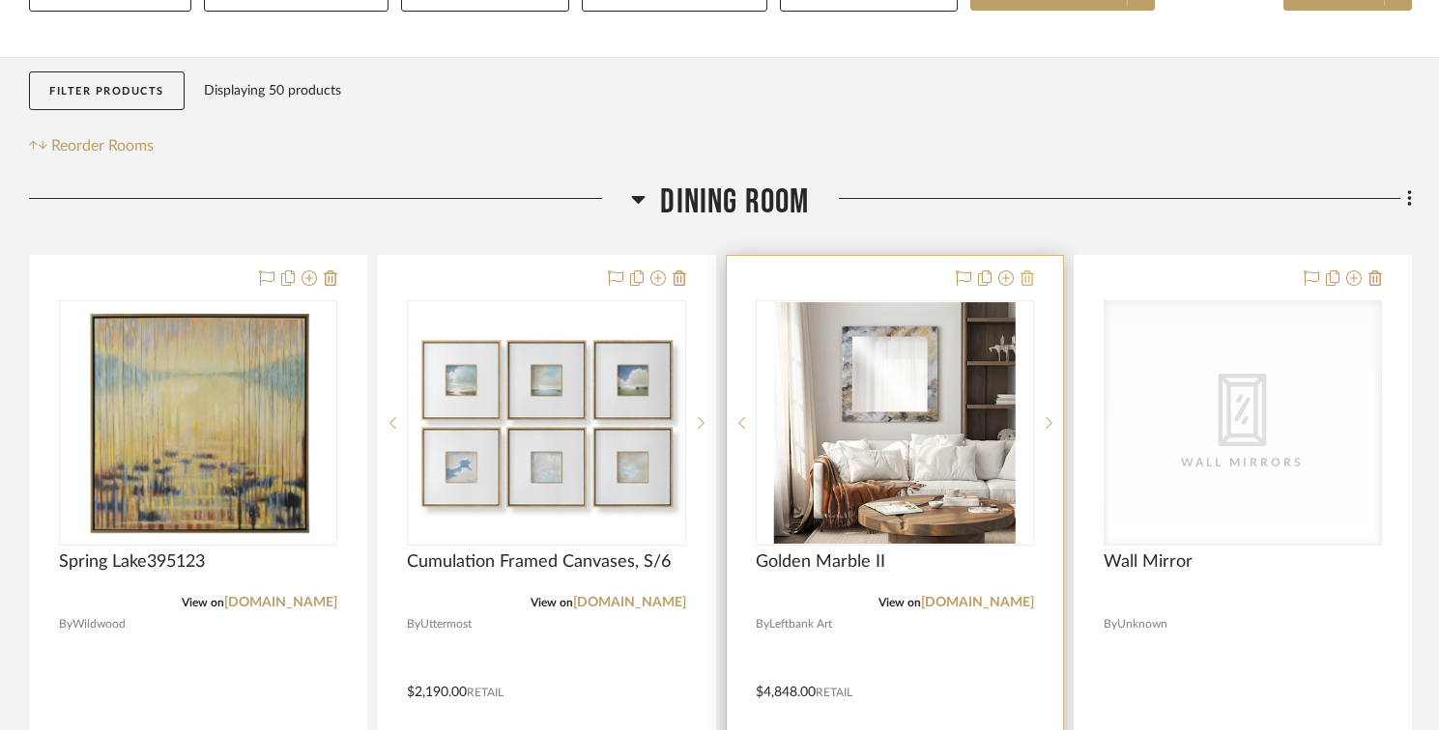
click at [1026, 281] on icon at bounding box center [1027, 278] width 14 height 15
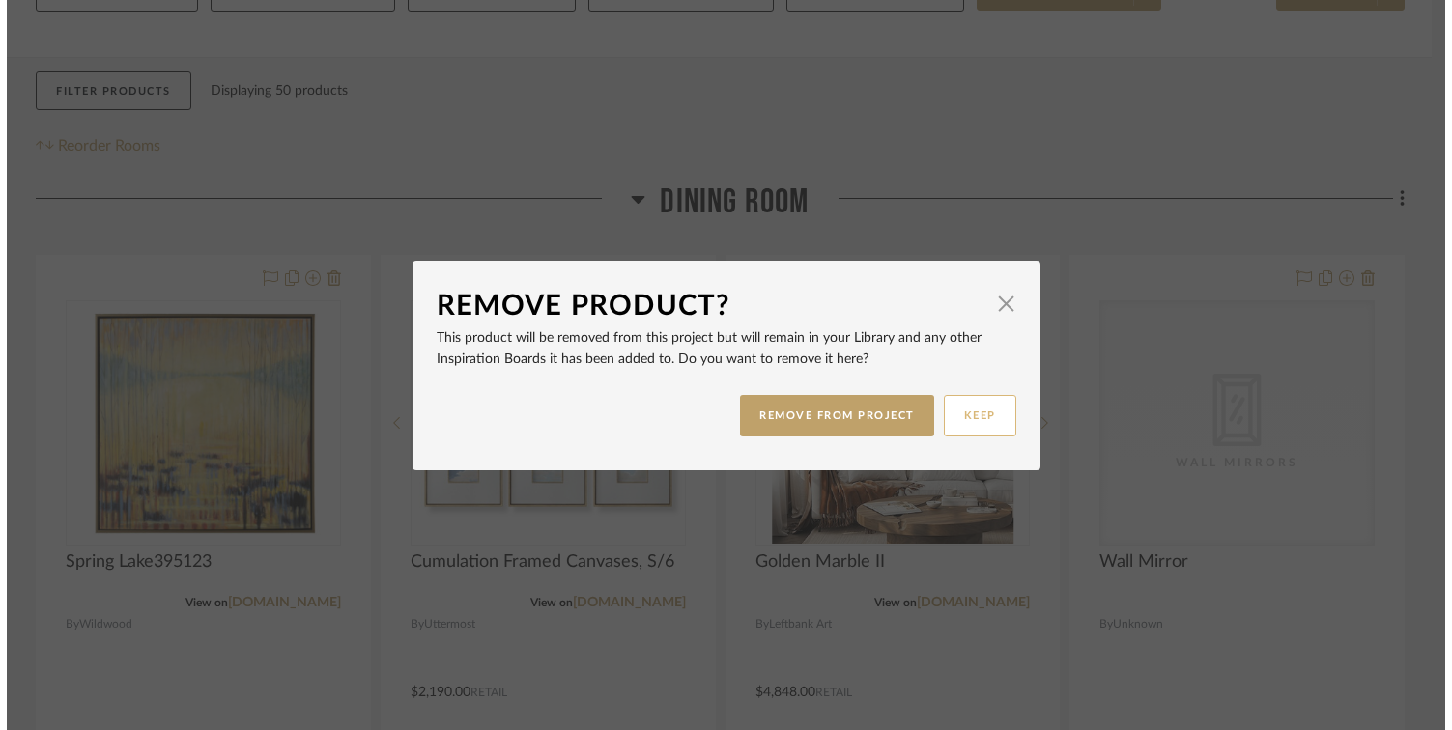
scroll to position [0, 0]
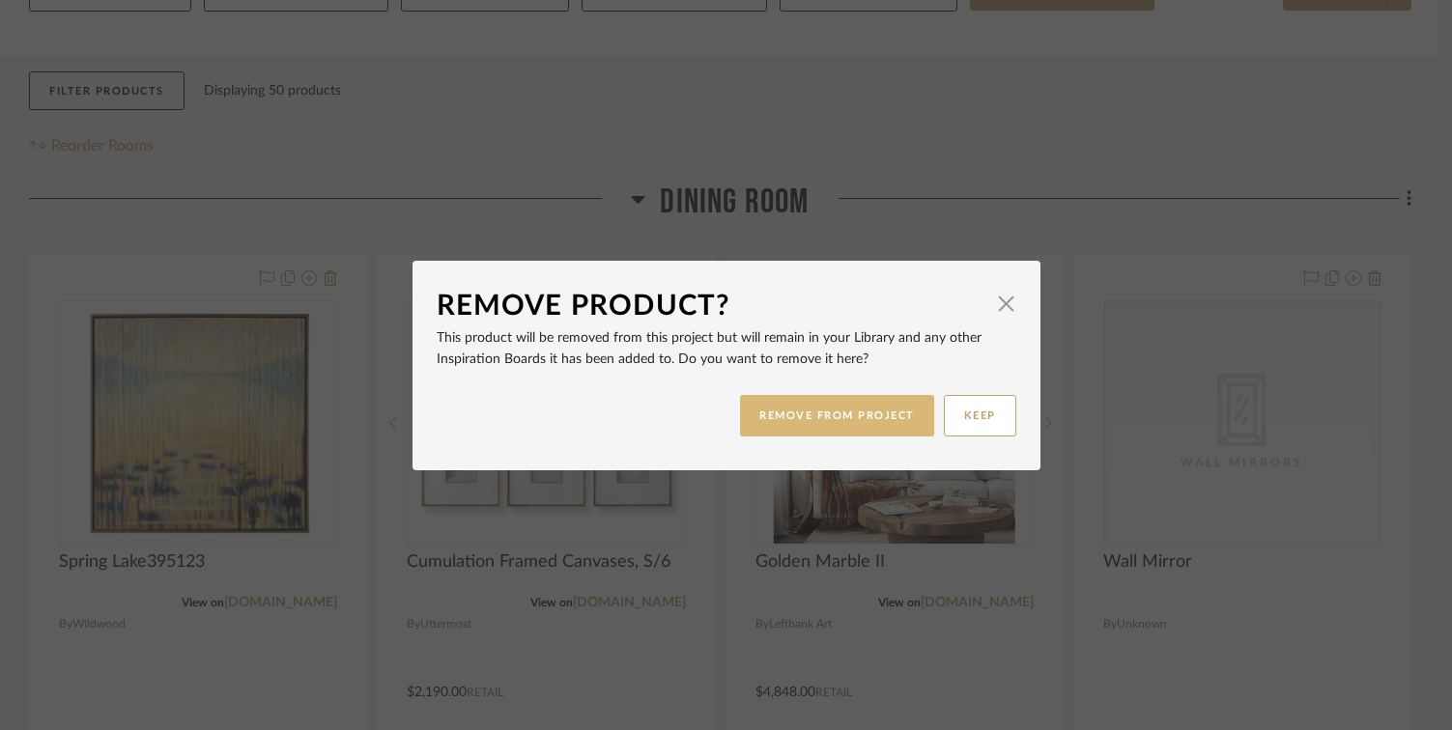
click at [881, 422] on button "REMOVE FROM PROJECT" at bounding box center [837, 416] width 194 height 42
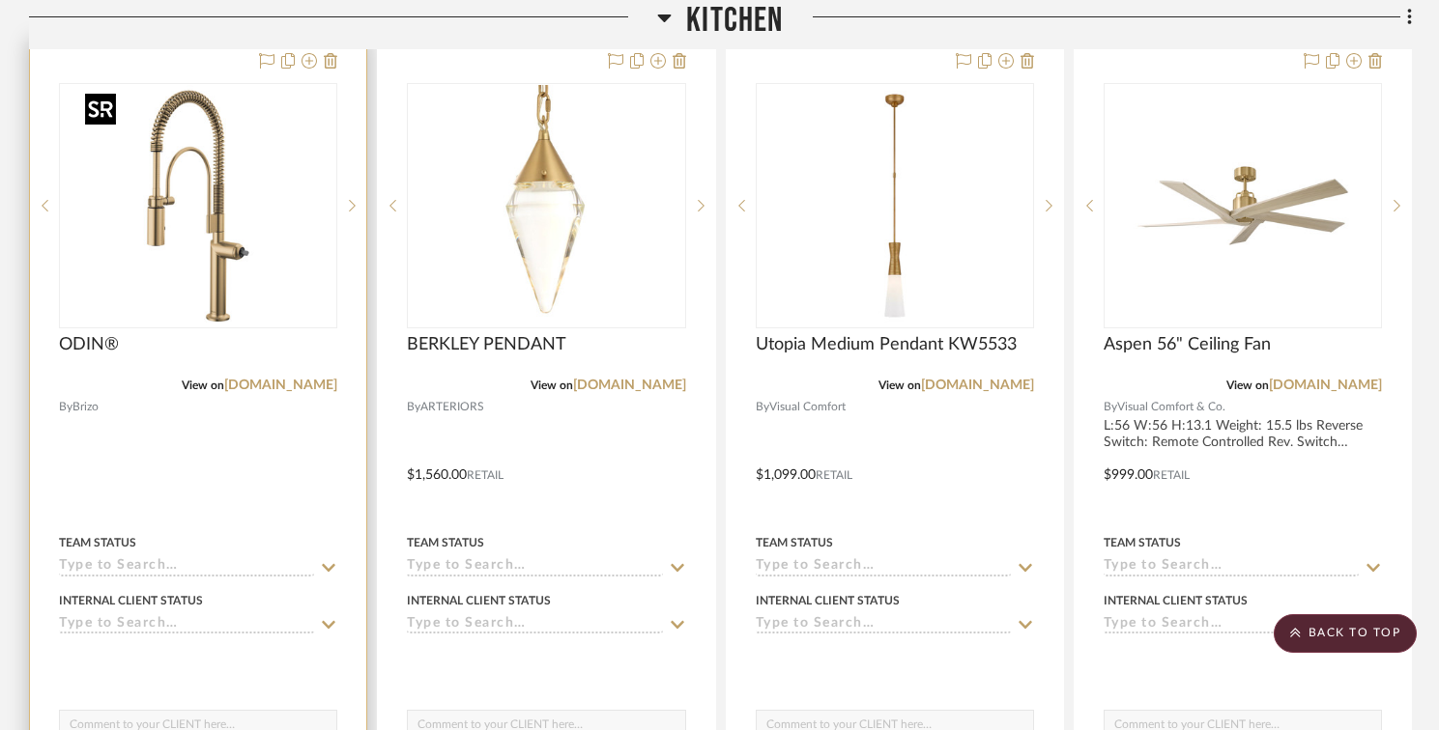
scroll to position [1749, 0]
